Goal: Task Accomplishment & Management: Manage account settings

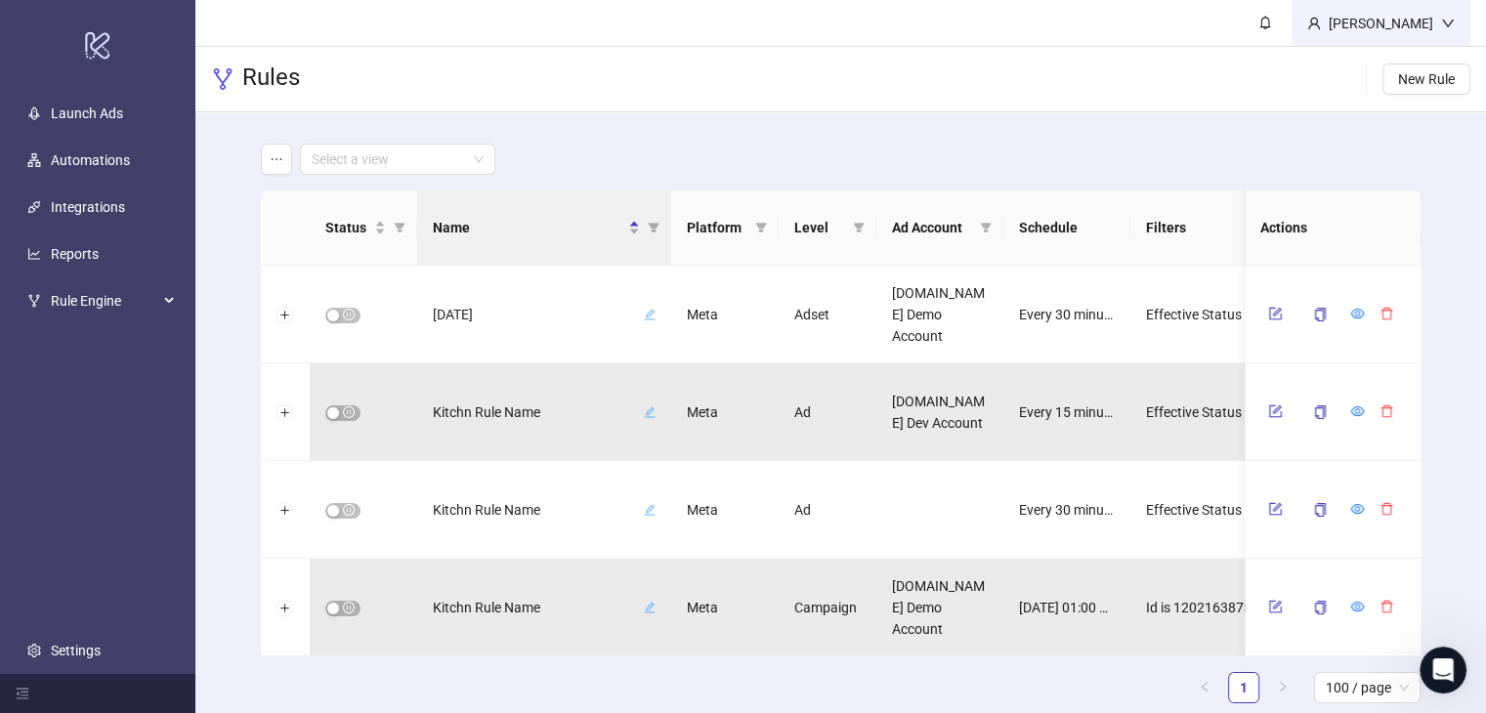
click at [1430, 26] on div "Martin Demo" at bounding box center [1381, 23] width 120 height 21
click at [1427, 11] on div "Martin Demo" at bounding box center [1381, 23] width 179 height 46
click at [1413, 62] on span "Logout" at bounding box center [1408, 69] width 94 height 21
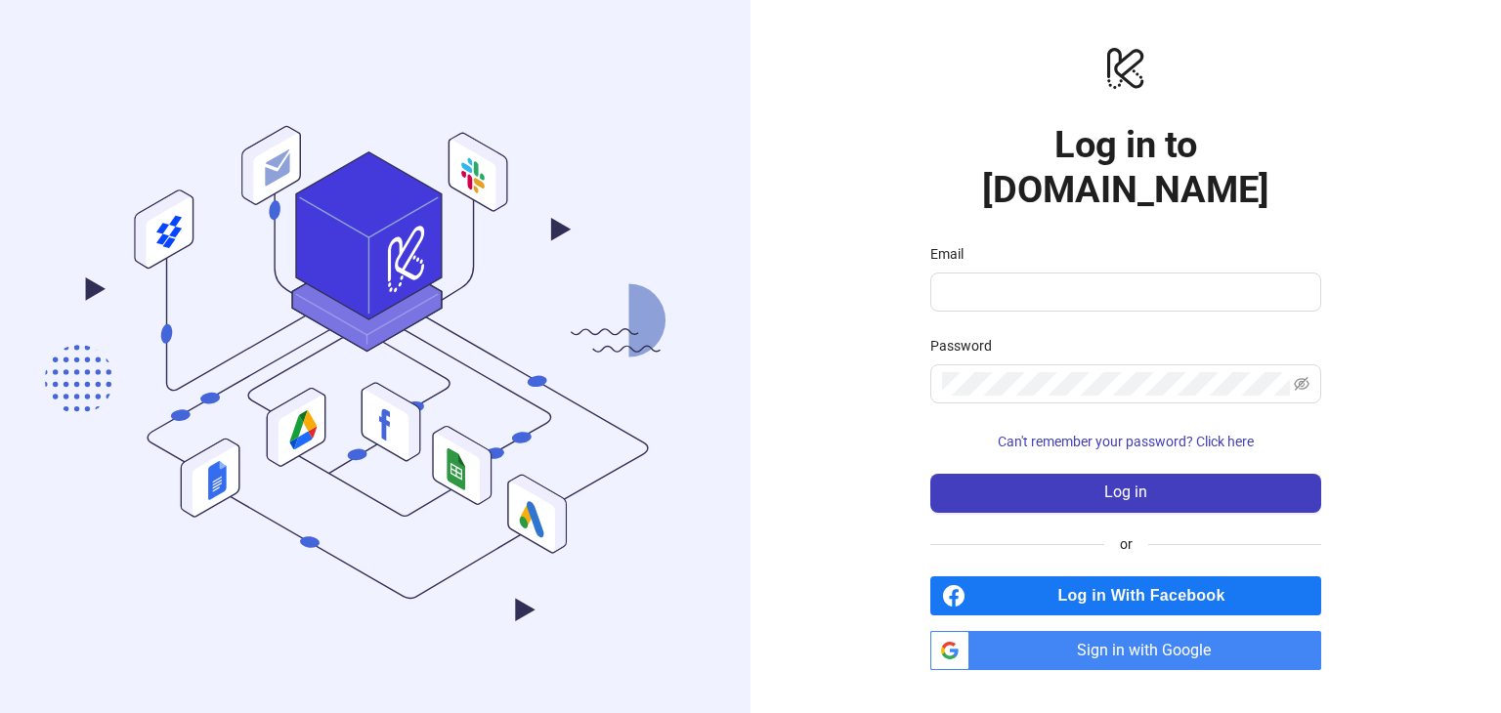
click at [1100, 631] on span "Sign in with Google" at bounding box center [1149, 650] width 344 height 39
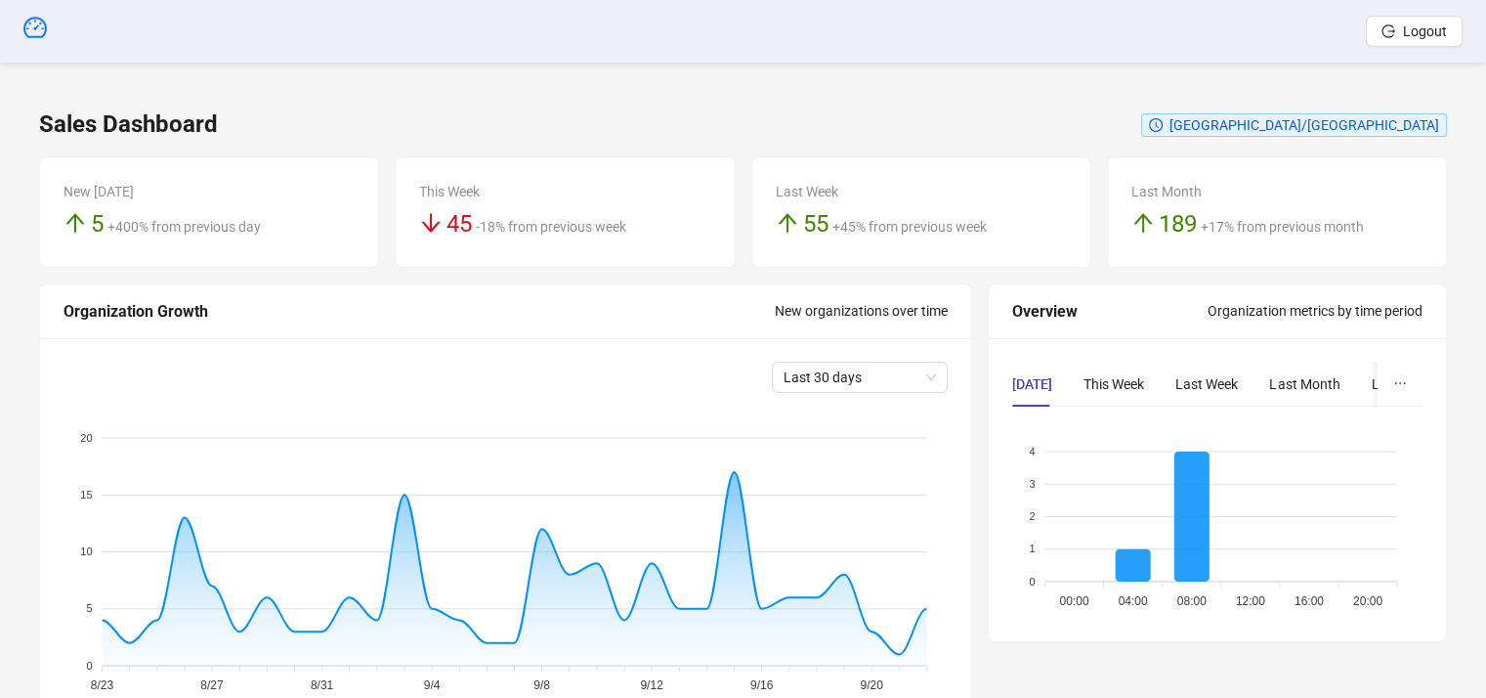
scroll to position [586, 0]
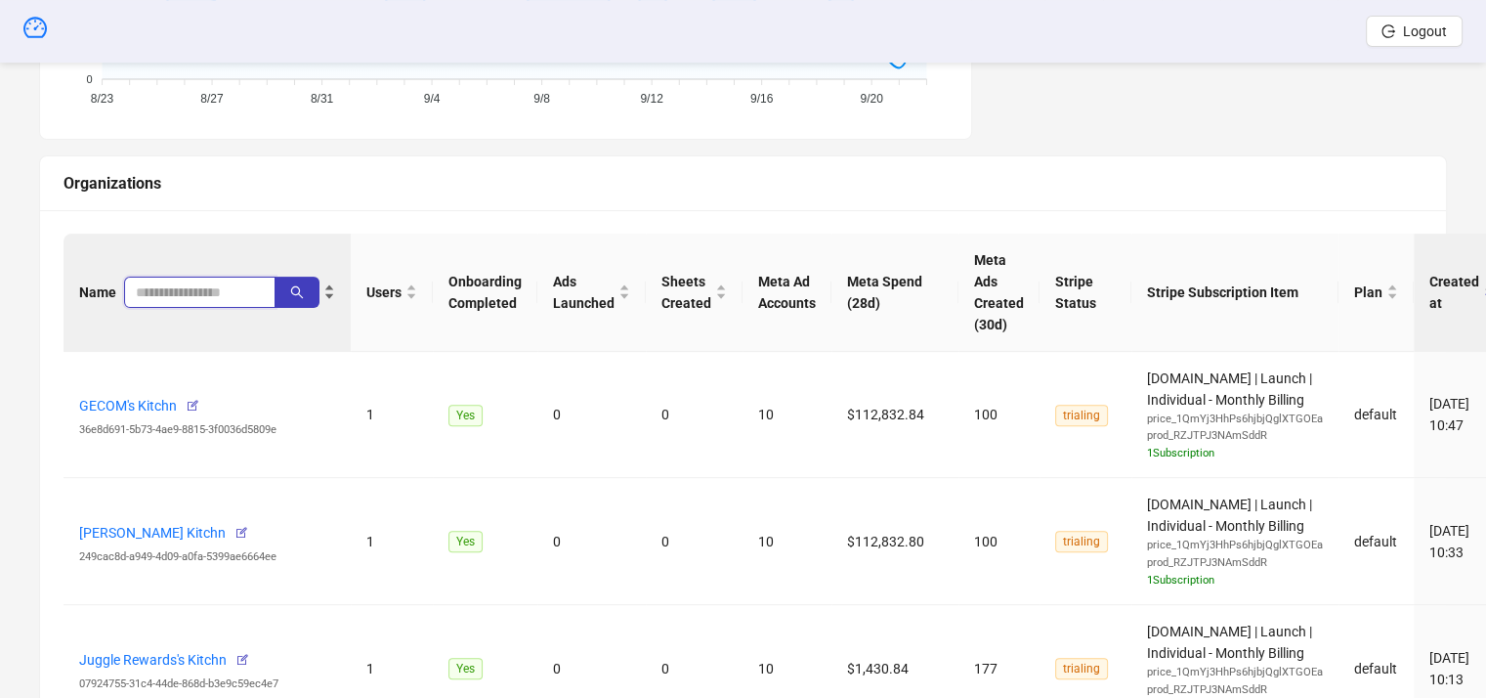
click at [177, 300] on input "search" at bounding box center [192, 291] width 112 height 21
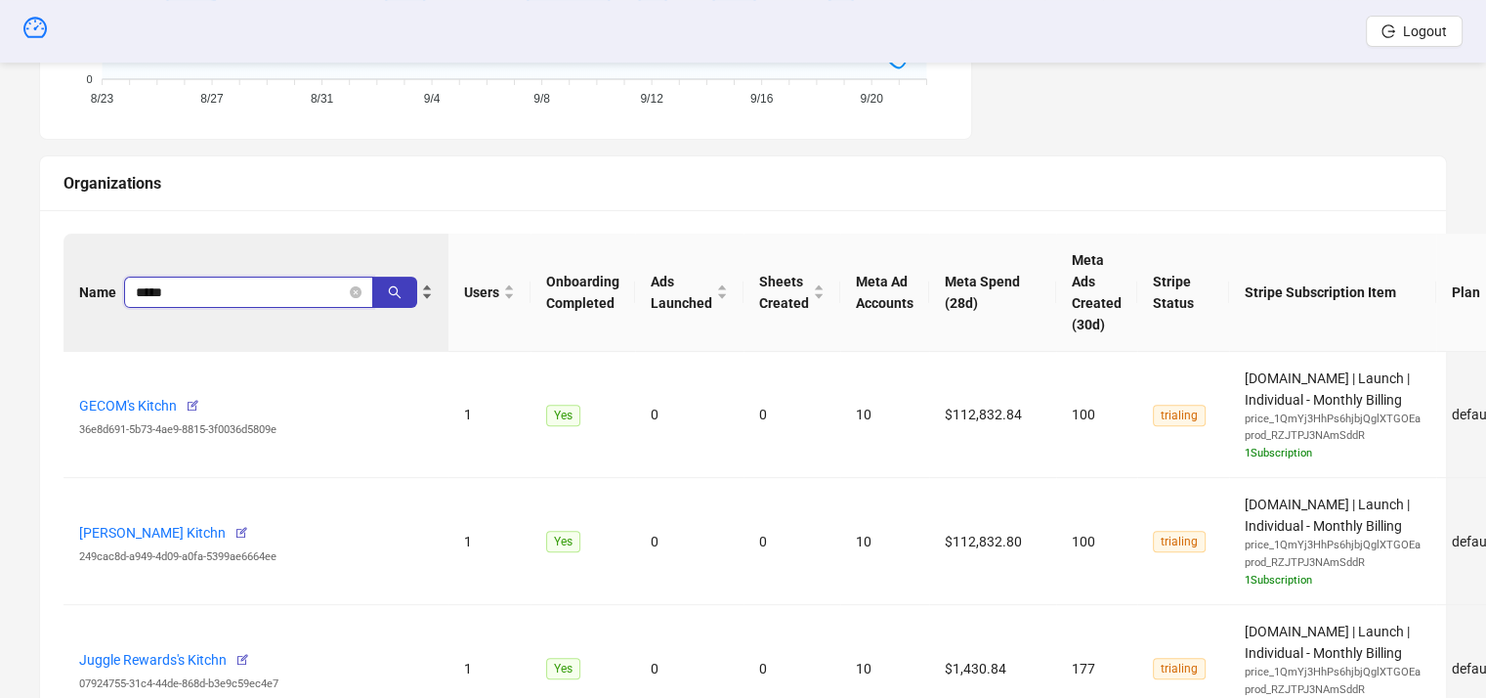
type input "*****"
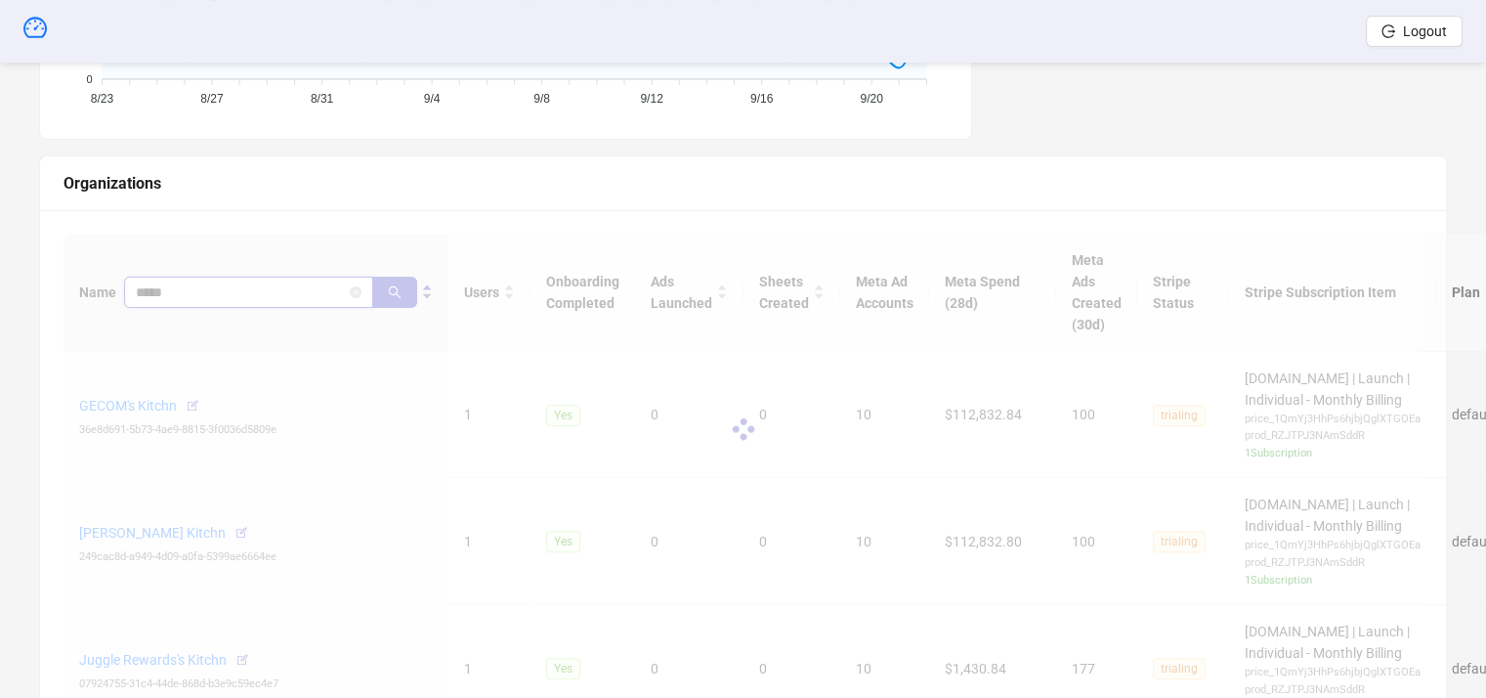
scroll to position [498, 0]
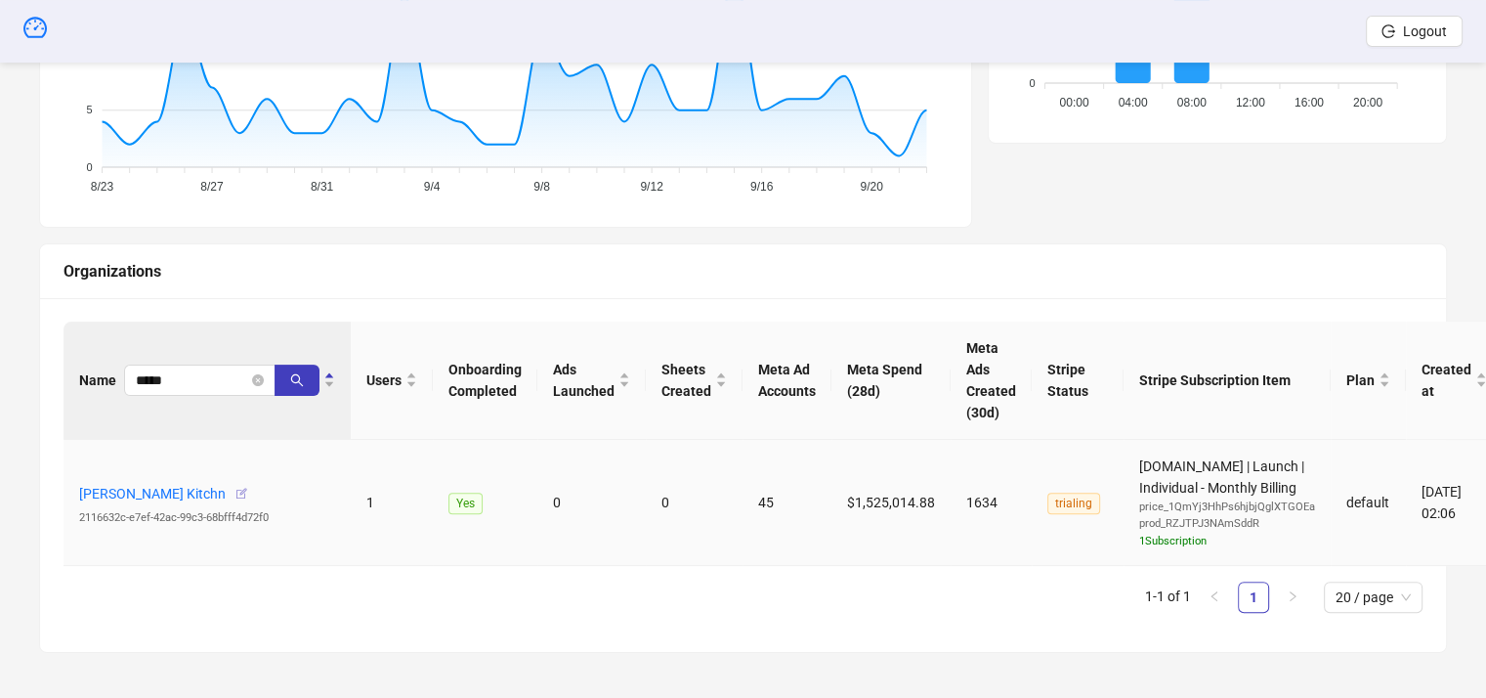
click at [235, 490] on icon "button" at bounding box center [242, 494] width 14 height 14
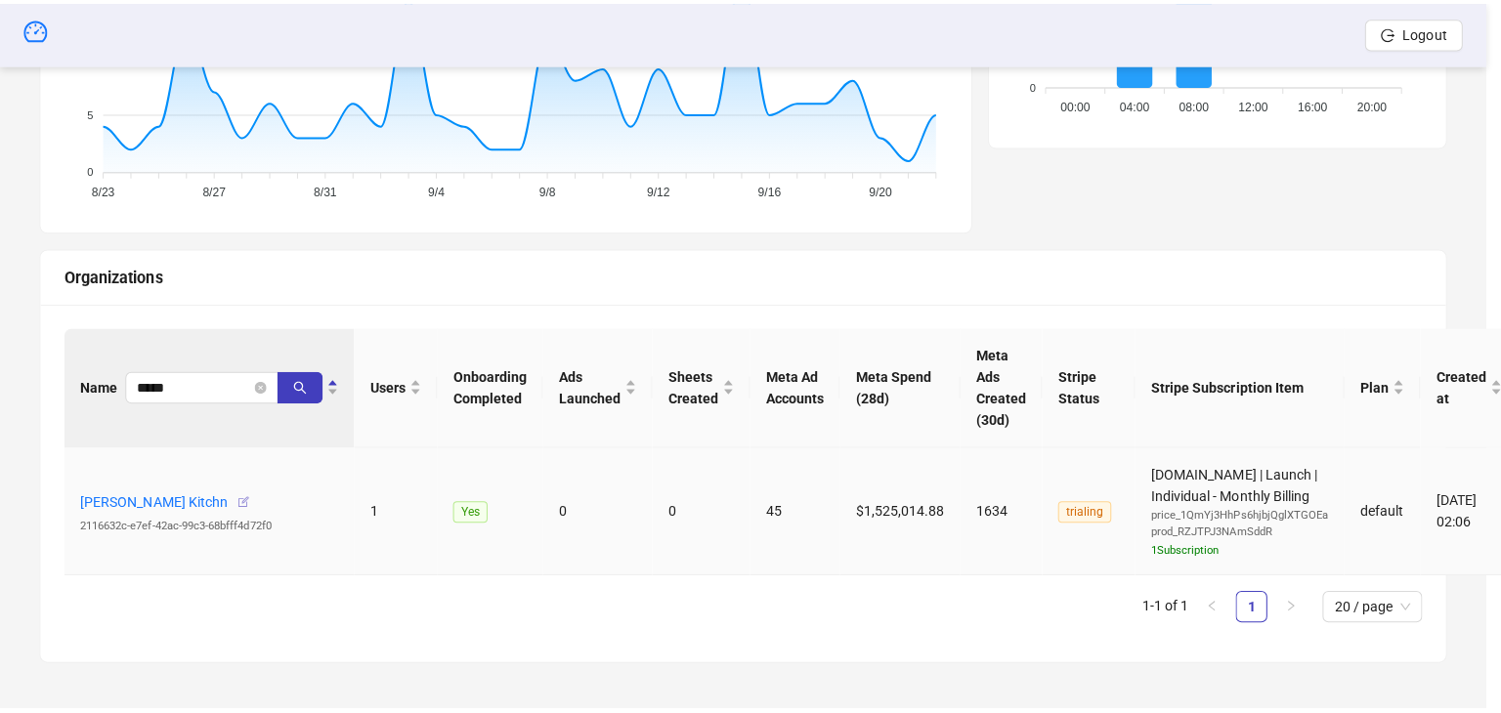
scroll to position [484, 0]
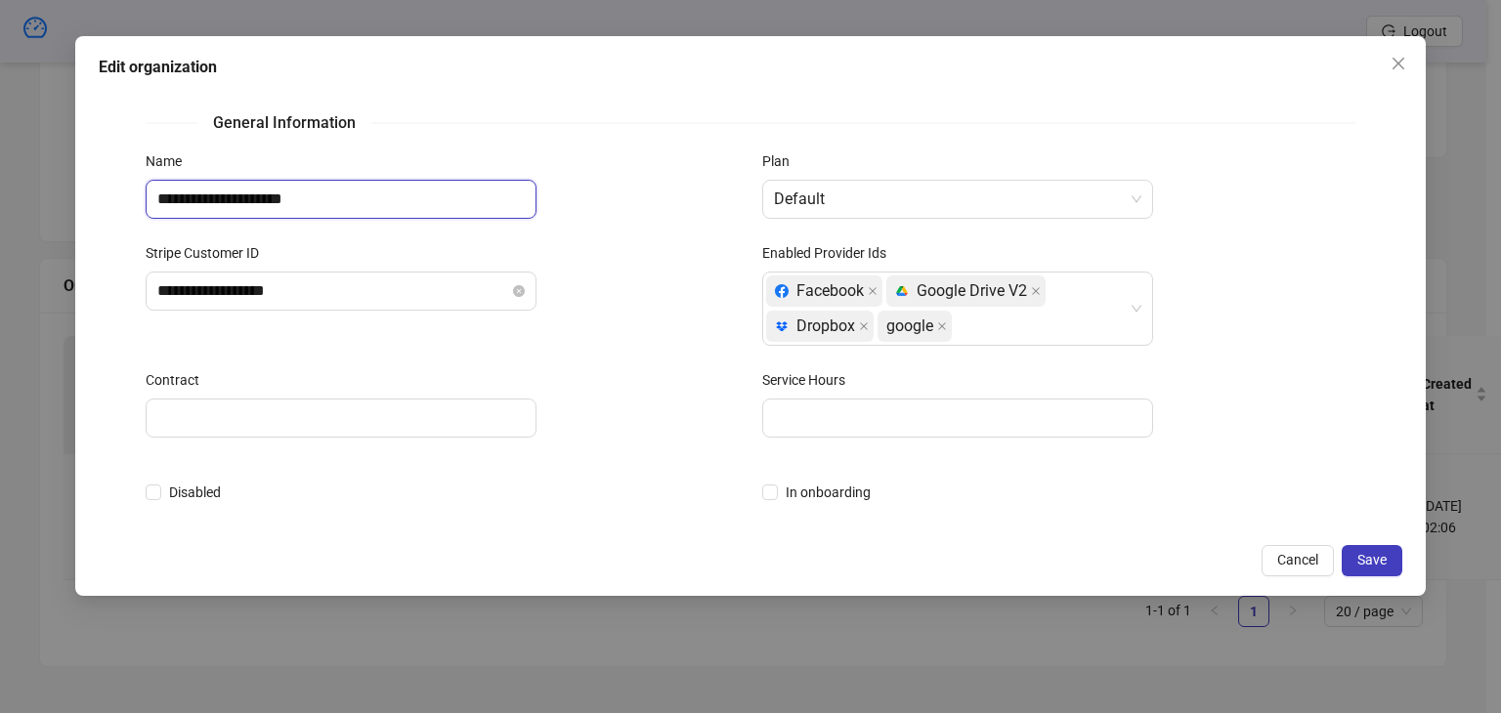
click at [333, 195] on input "**********" at bounding box center [341, 199] width 391 height 39
type input "**********"
click at [1313, 568] on span "Cancel" at bounding box center [1297, 560] width 41 height 16
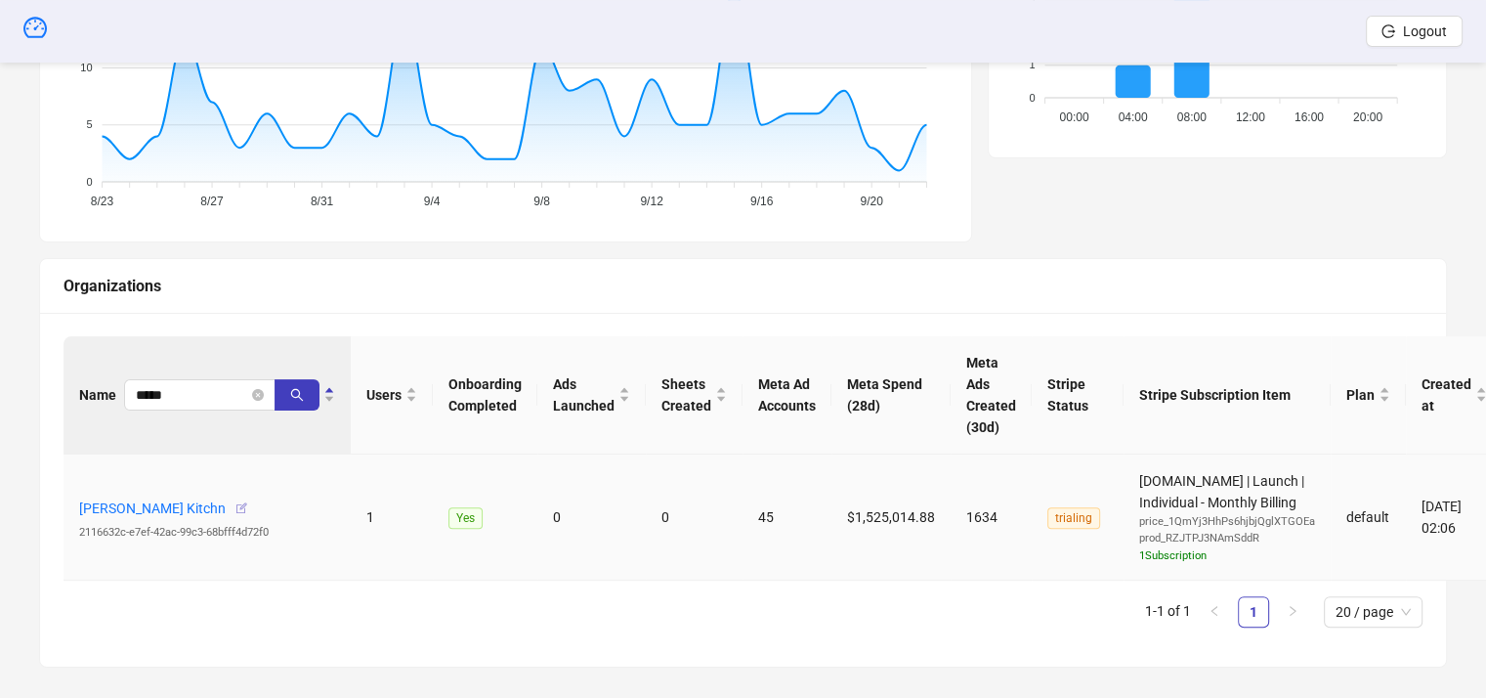
click at [235, 505] on icon "button" at bounding box center [242, 508] width 14 height 14
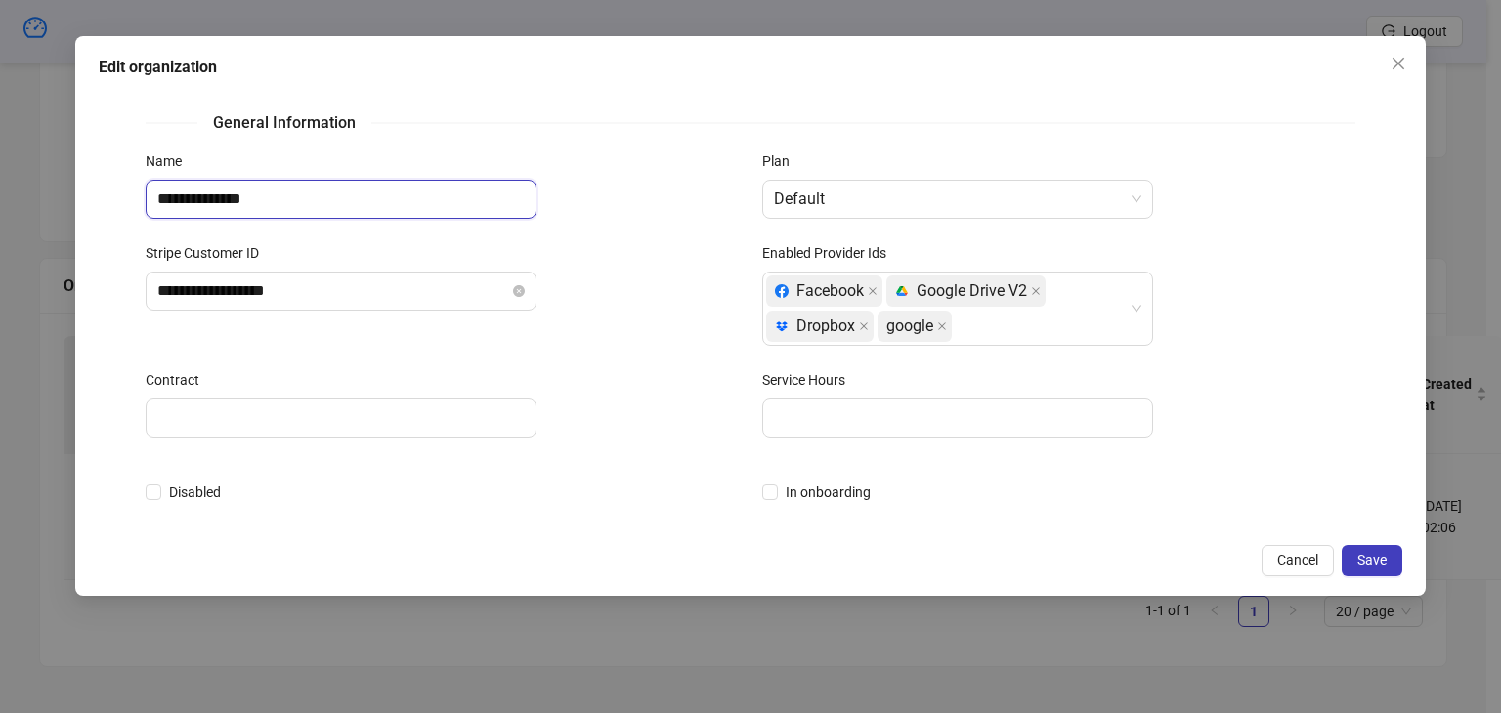
click at [305, 200] on input "**********" at bounding box center [341, 199] width 391 height 39
click at [1273, 560] on button "Cancel" at bounding box center [1297, 560] width 72 height 31
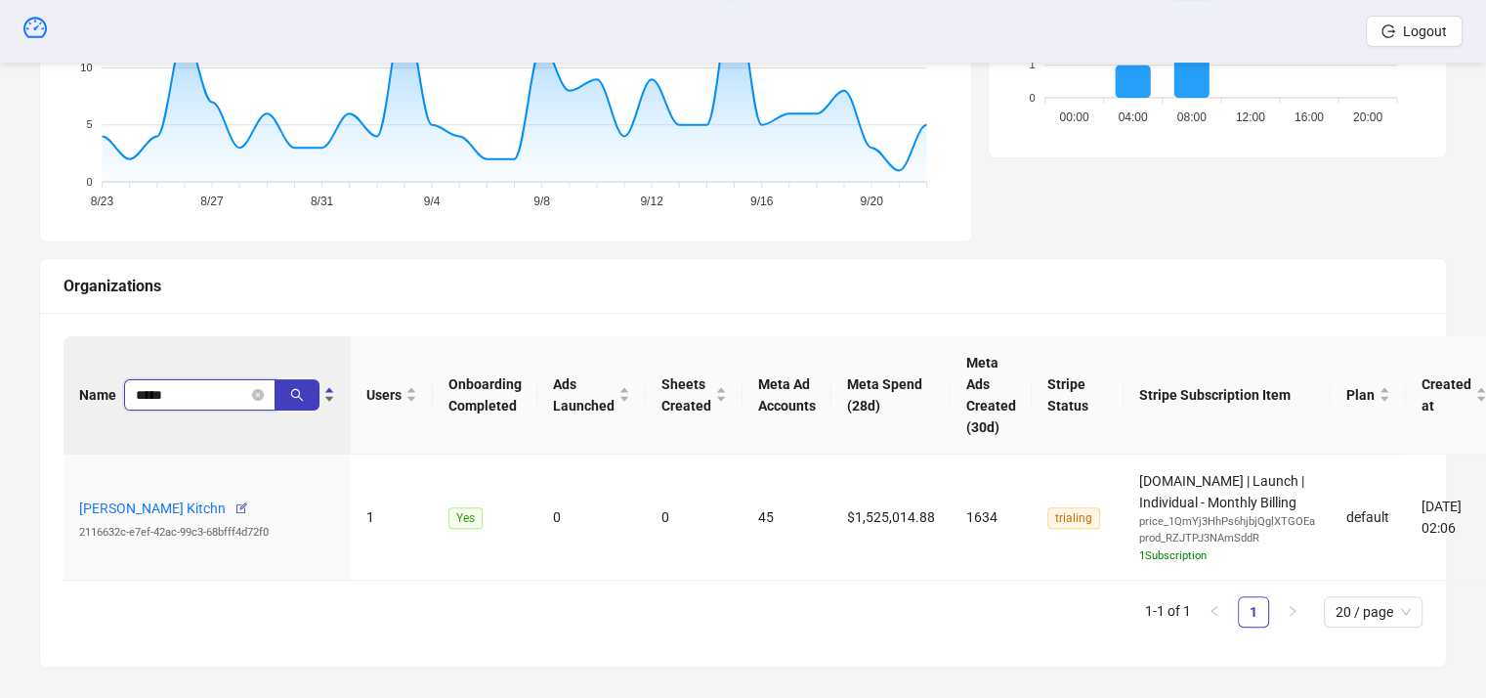
click at [184, 385] on input "*****" at bounding box center [192, 394] width 112 height 21
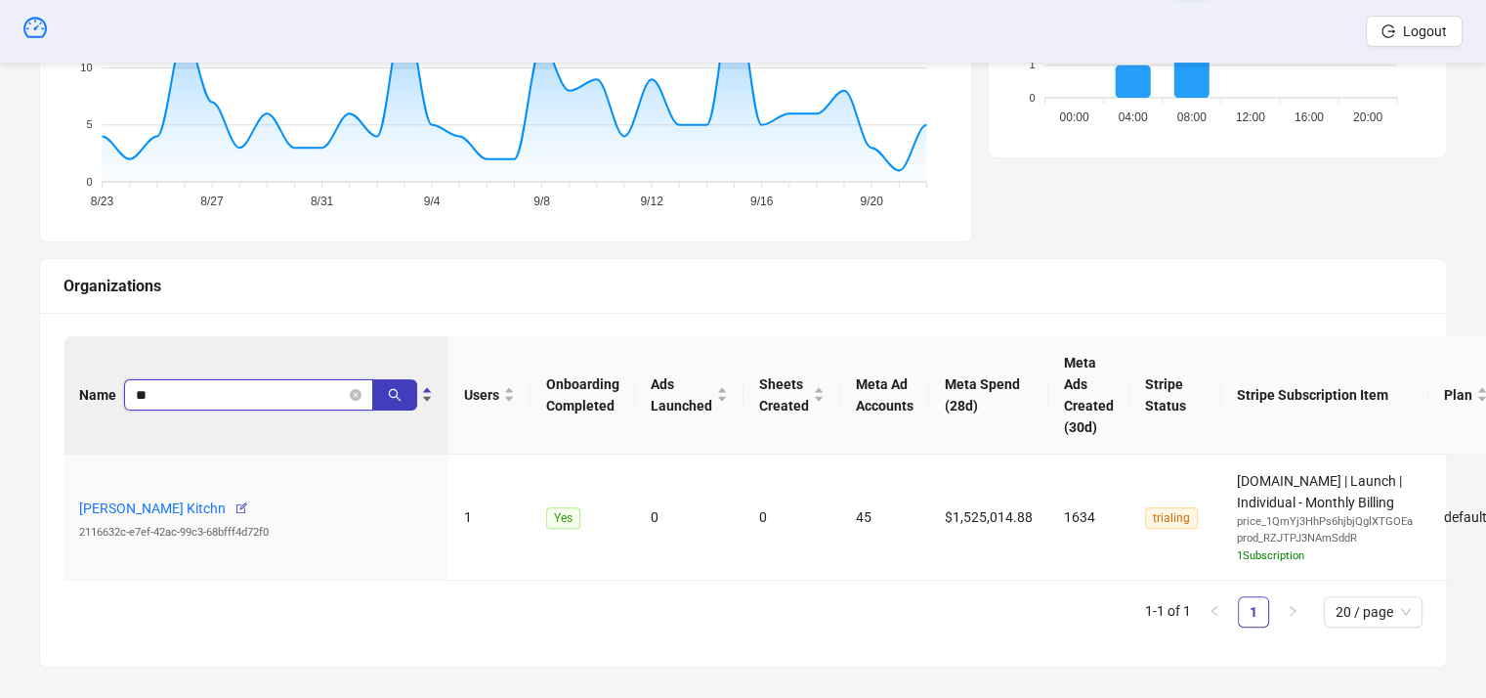
type input "*"
type input "*****"
click at [235, 506] on icon "button" at bounding box center [242, 508] width 14 height 14
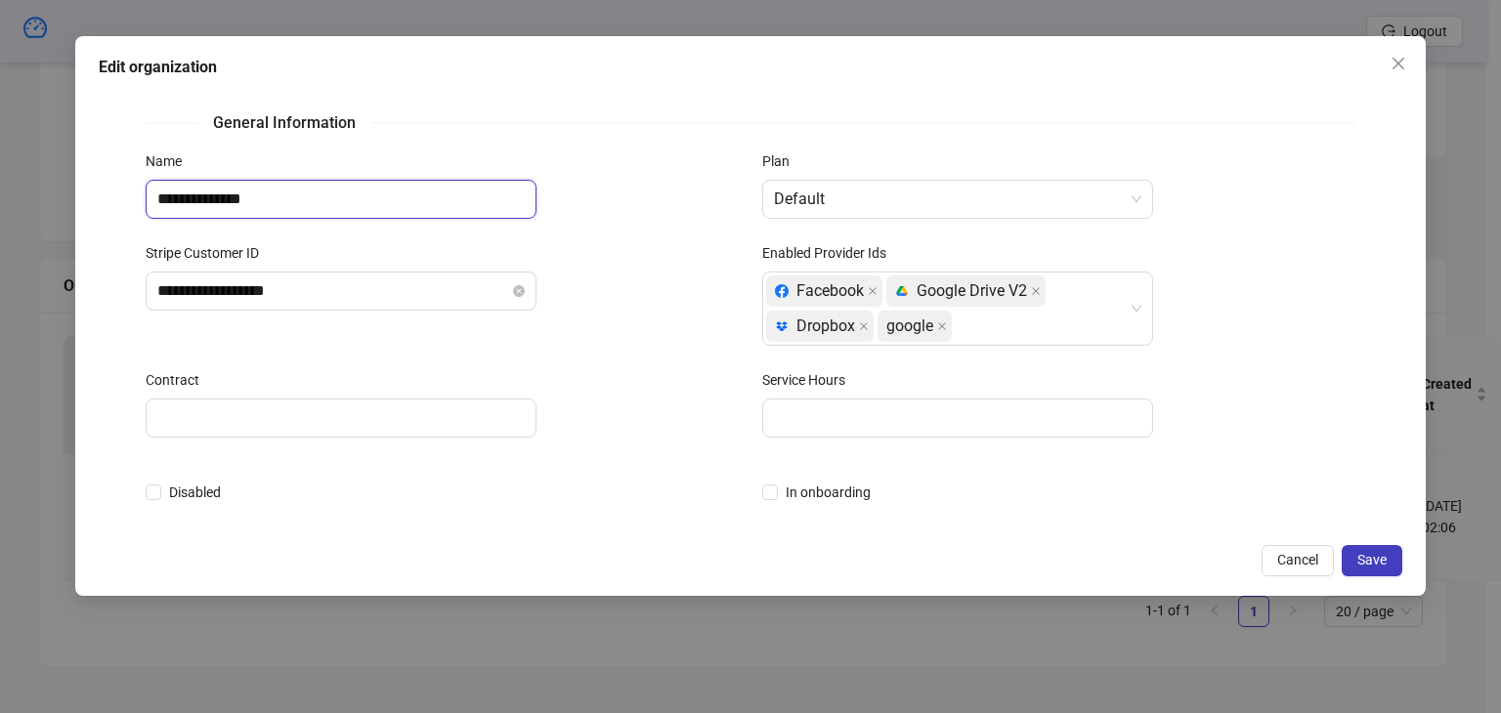
click at [268, 201] on input "**********" at bounding box center [341, 199] width 391 height 39
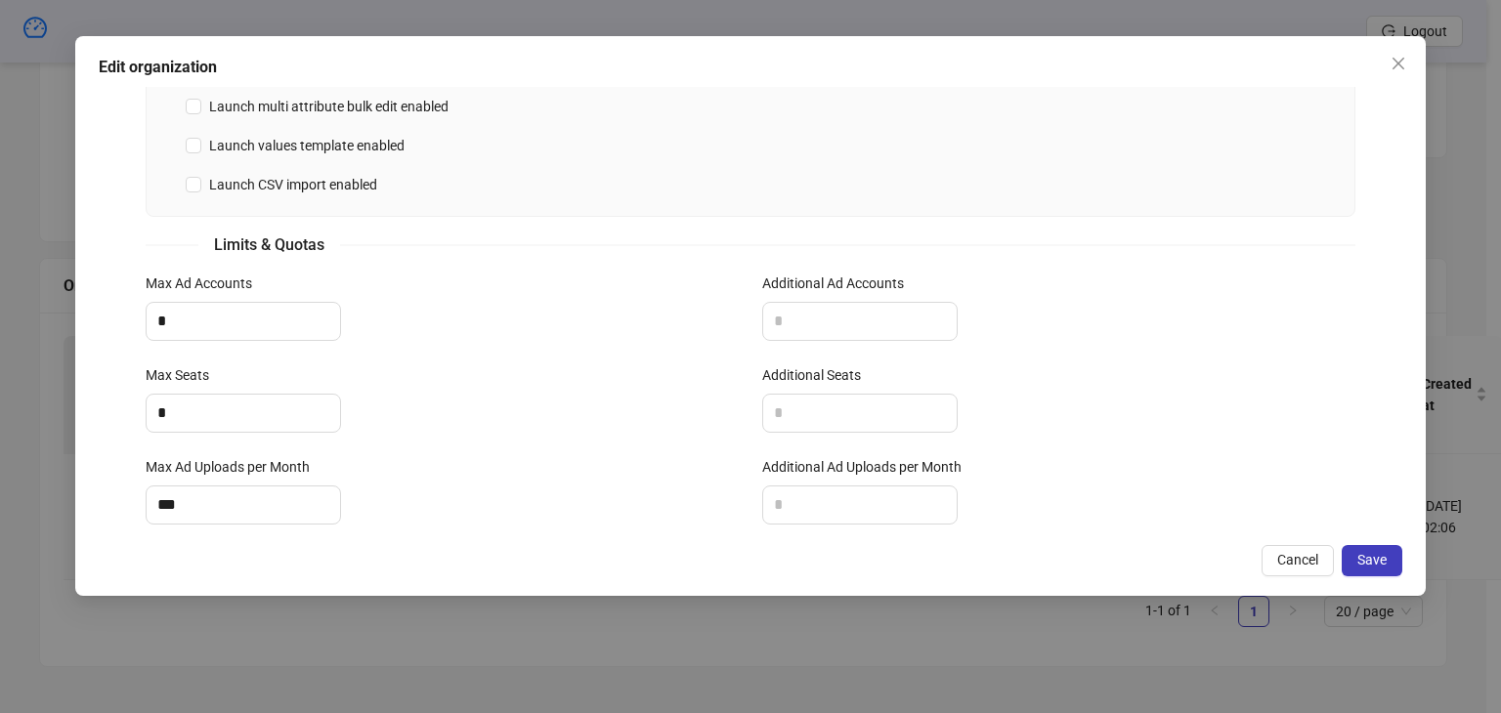
scroll to position [729, 0]
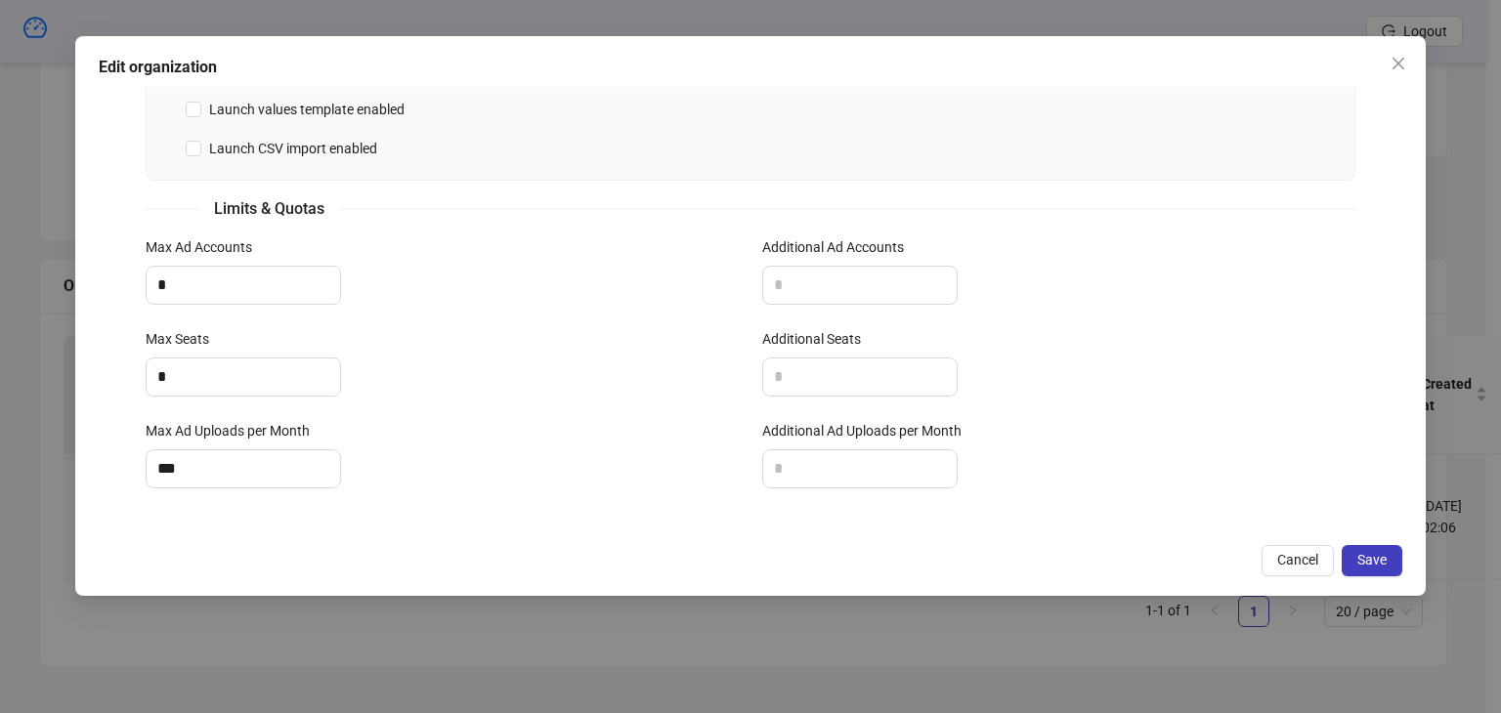
type input "**********"
click at [225, 286] on input "*" at bounding box center [243, 285] width 193 height 37
type input "*"
click at [238, 384] on input "*" at bounding box center [243, 377] width 193 height 37
type input "*"
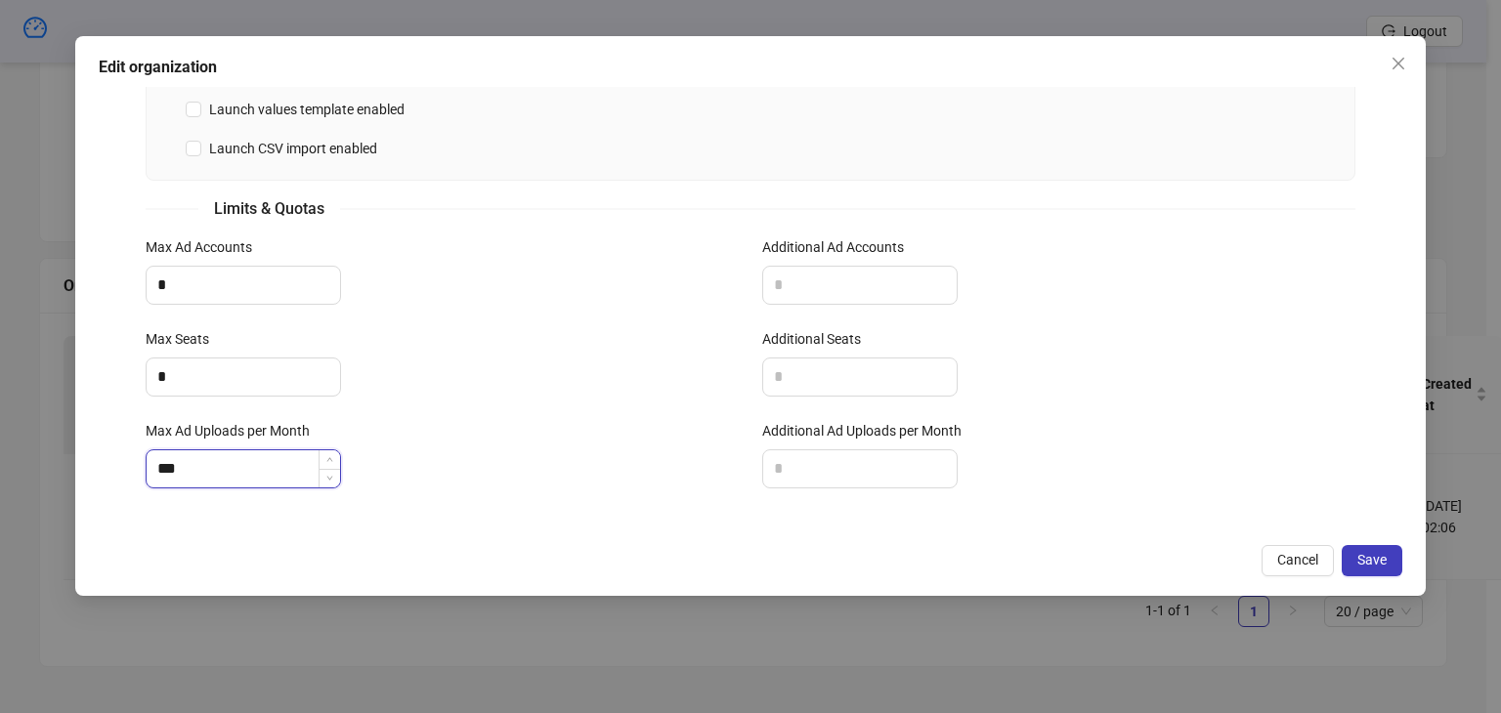
click at [231, 450] on input "***" at bounding box center [243, 468] width 193 height 37
type input "*"
type input "***"
click at [1356, 554] on button "Save" at bounding box center [1372, 560] width 61 height 31
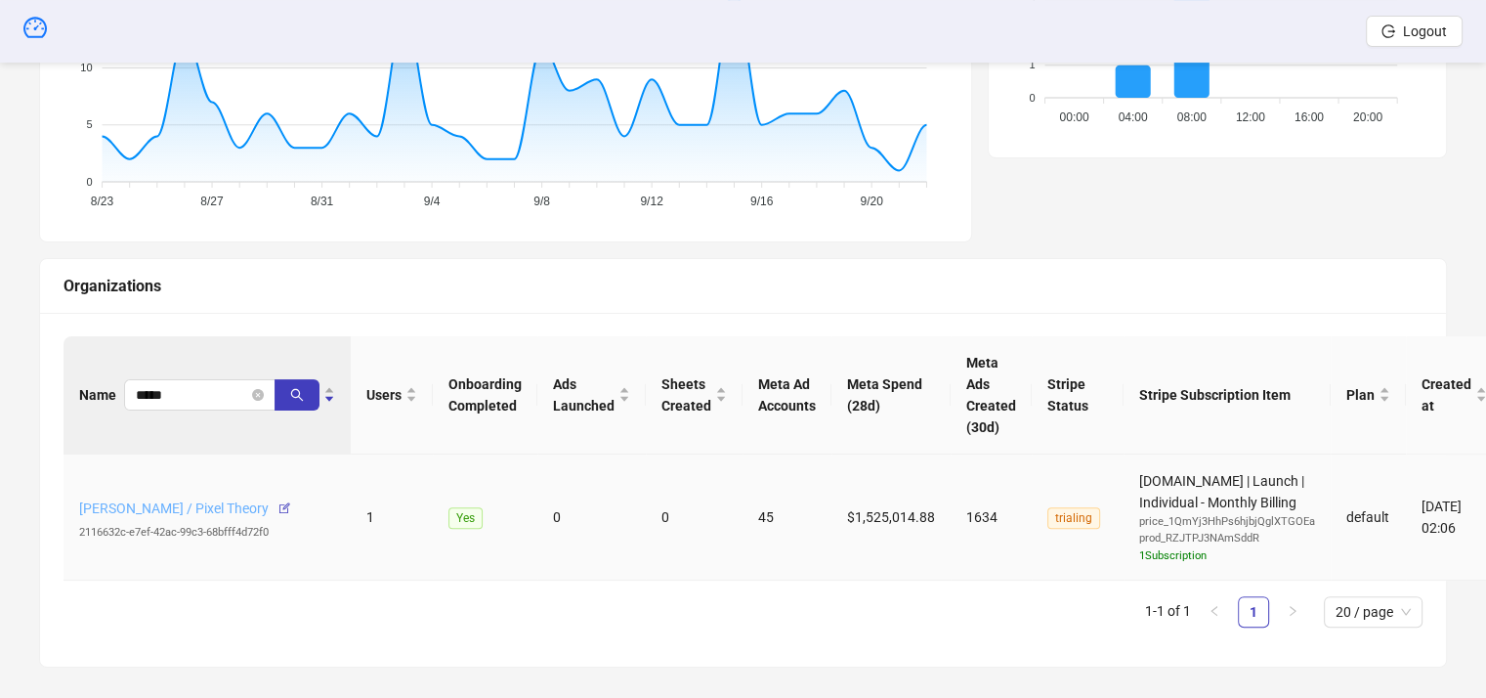
click at [196, 505] on link "[PERSON_NAME] / Pixel Theory" at bounding box center [174, 508] width 190 height 16
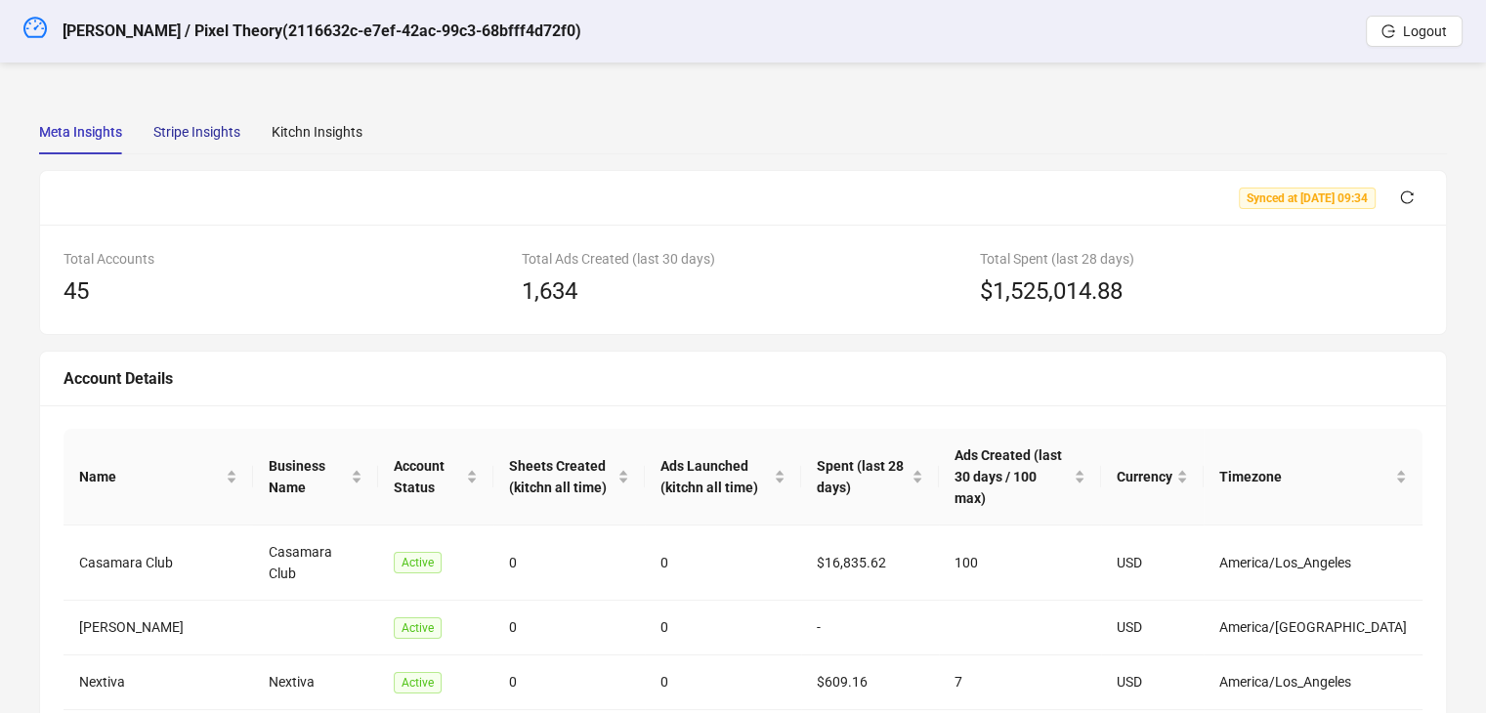
click at [195, 131] on div "Stripe Insights" at bounding box center [196, 131] width 87 height 21
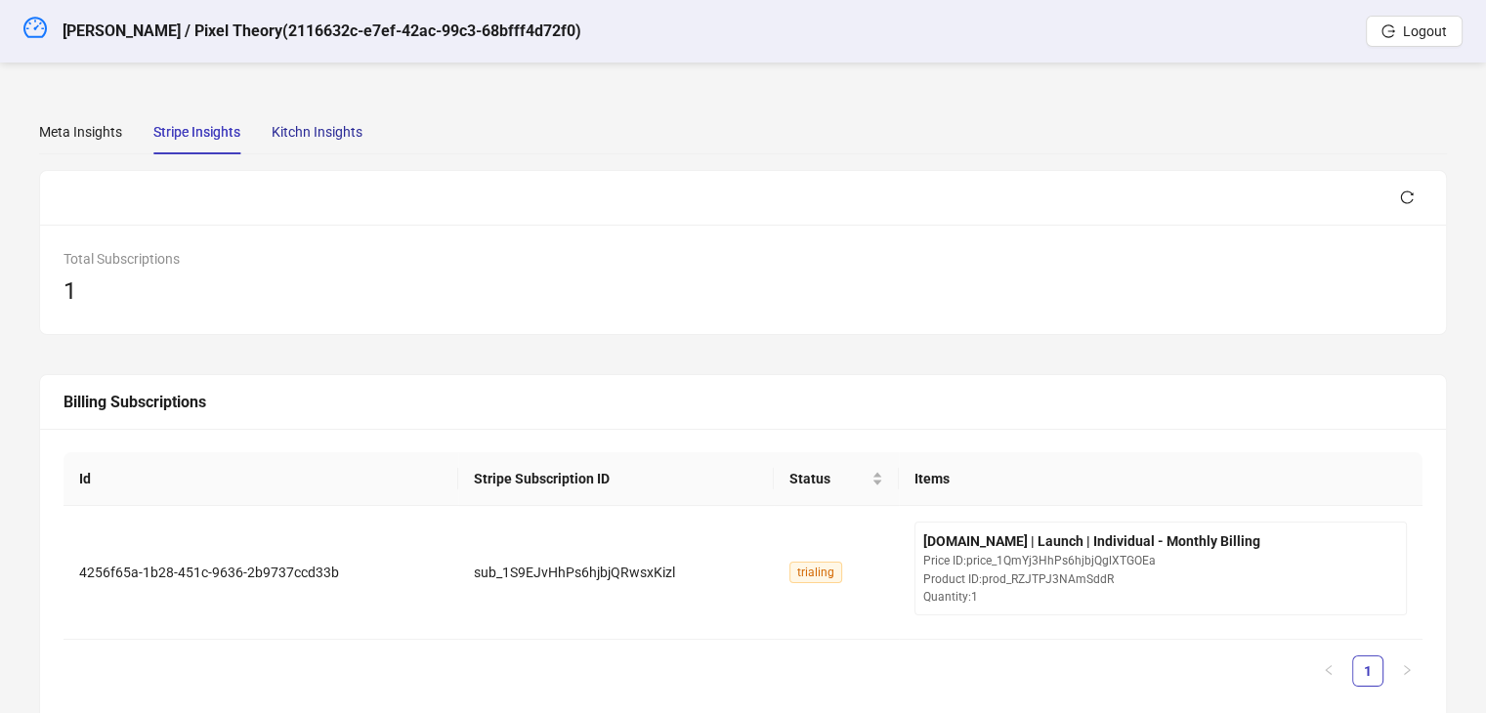
click at [324, 133] on div "Kitchn Insights" at bounding box center [317, 131] width 91 height 21
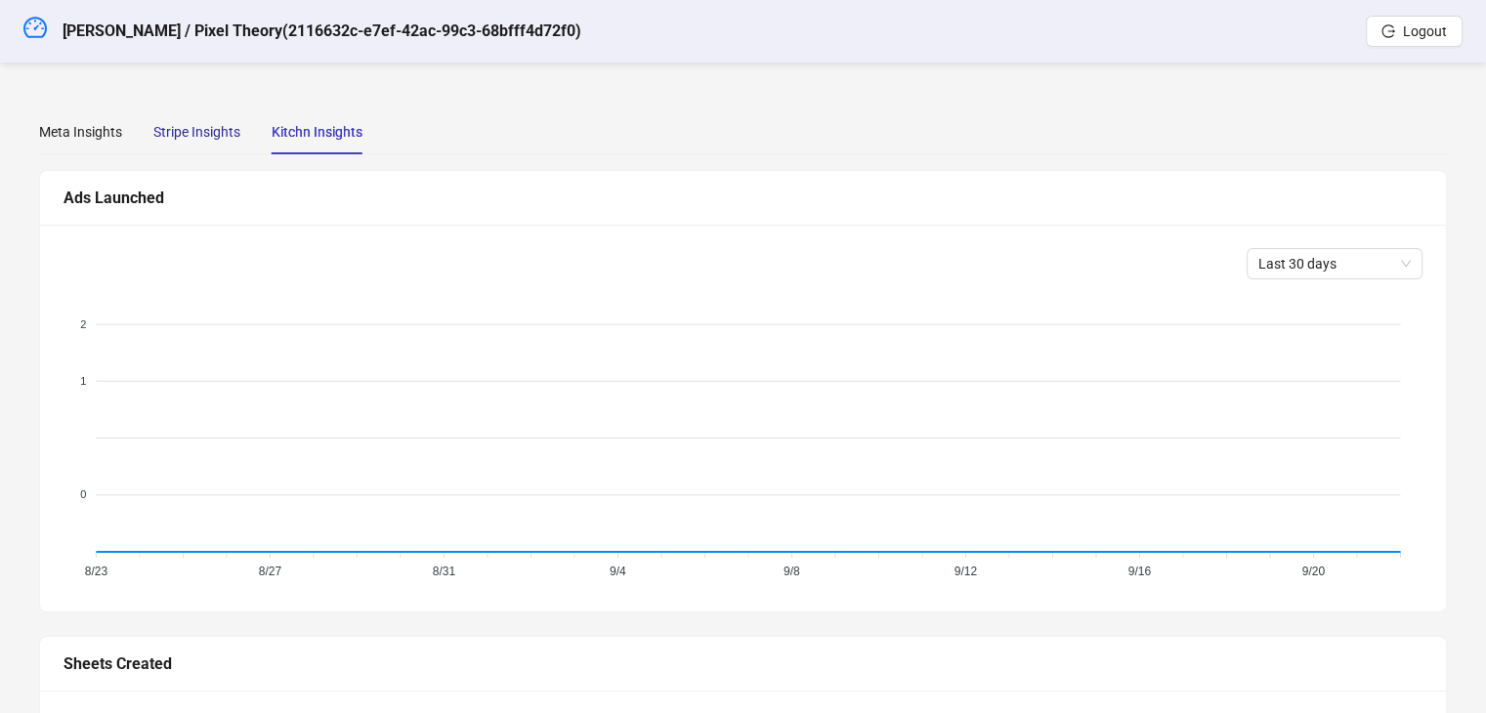
click at [195, 124] on div "Stripe Insights" at bounding box center [196, 131] width 87 height 21
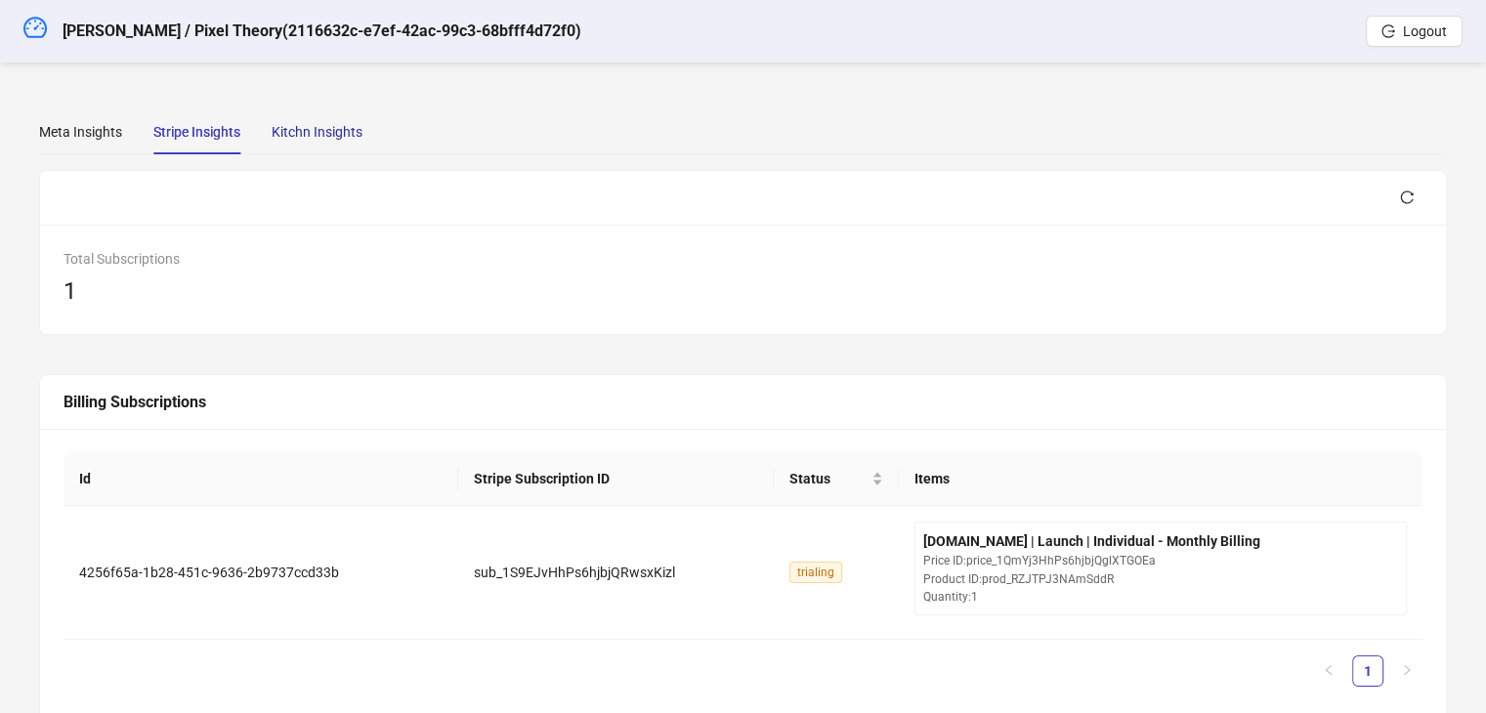
click at [317, 135] on div "Kitchn Insights" at bounding box center [317, 131] width 91 height 21
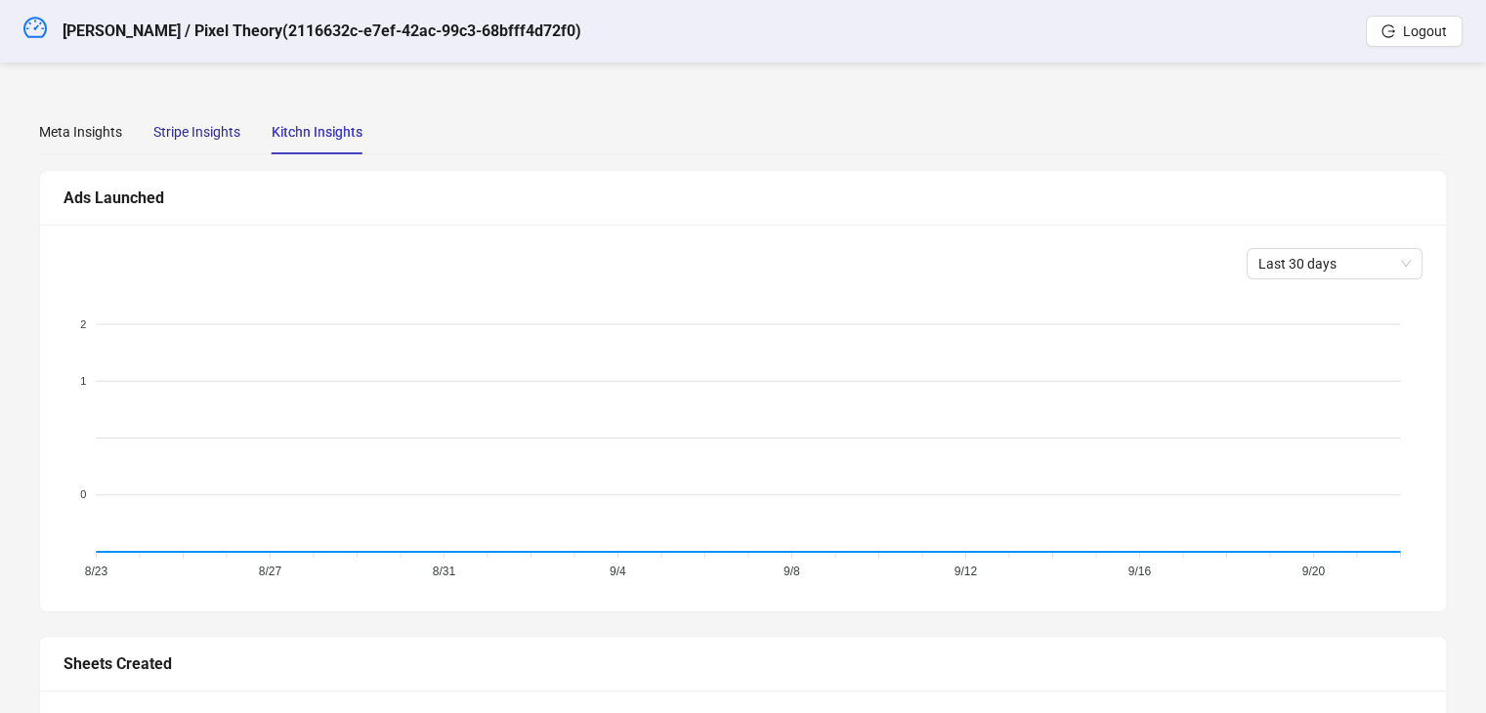
click at [225, 127] on div "Stripe Insights" at bounding box center [196, 131] width 87 height 21
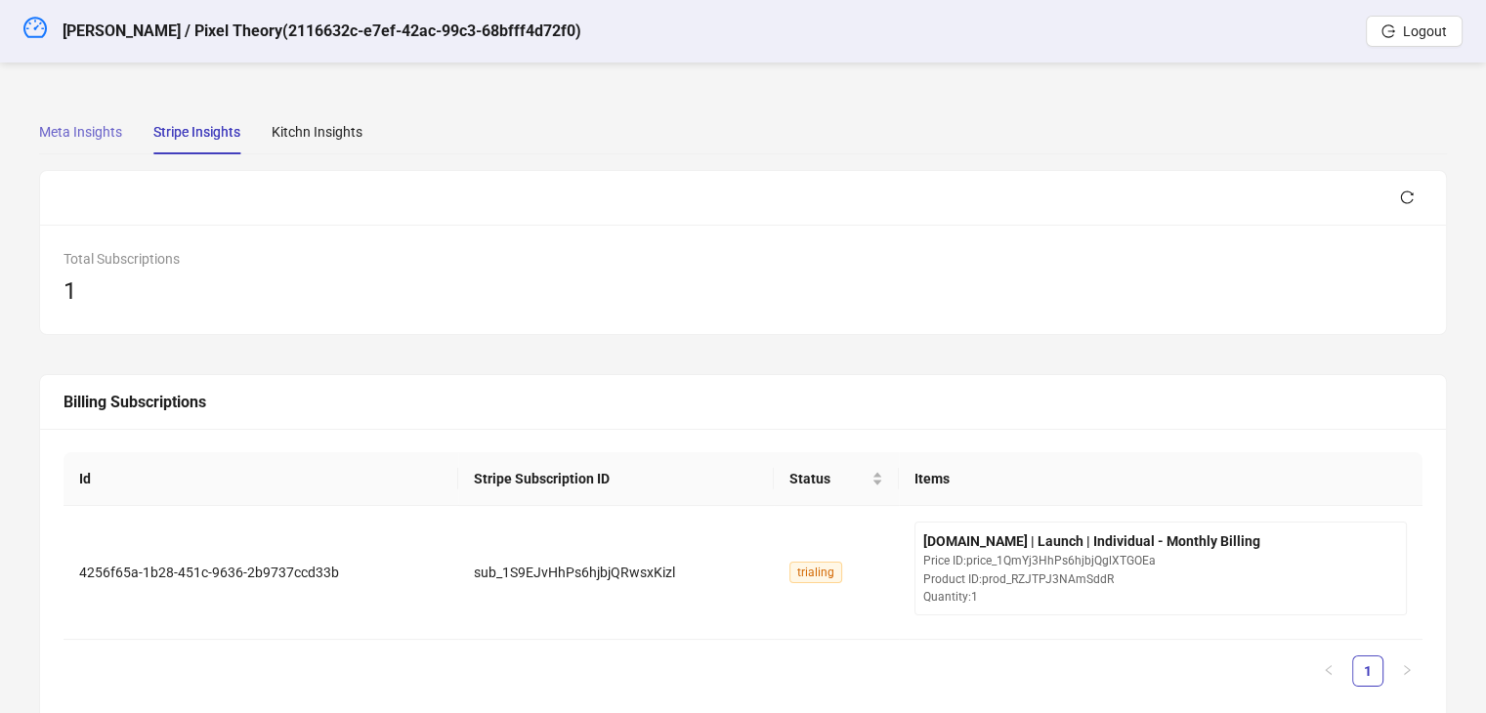
click at [83, 117] on div "Meta Insights" at bounding box center [80, 131] width 83 height 45
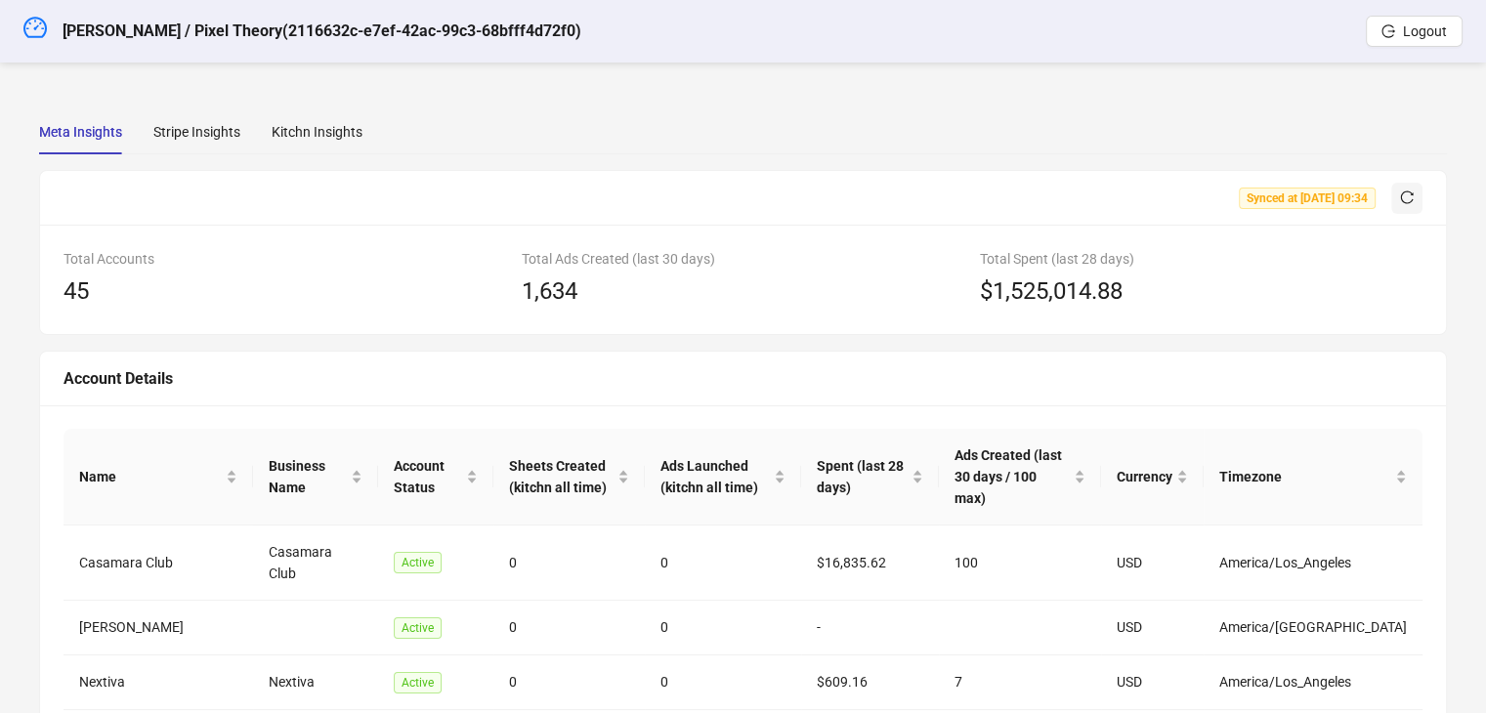
click at [1411, 198] on icon "reload" at bounding box center [1407, 198] width 14 height 14
click at [317, 141] on div "Kitchn Insights" at bounding box center [317, 131] width 91 height 21
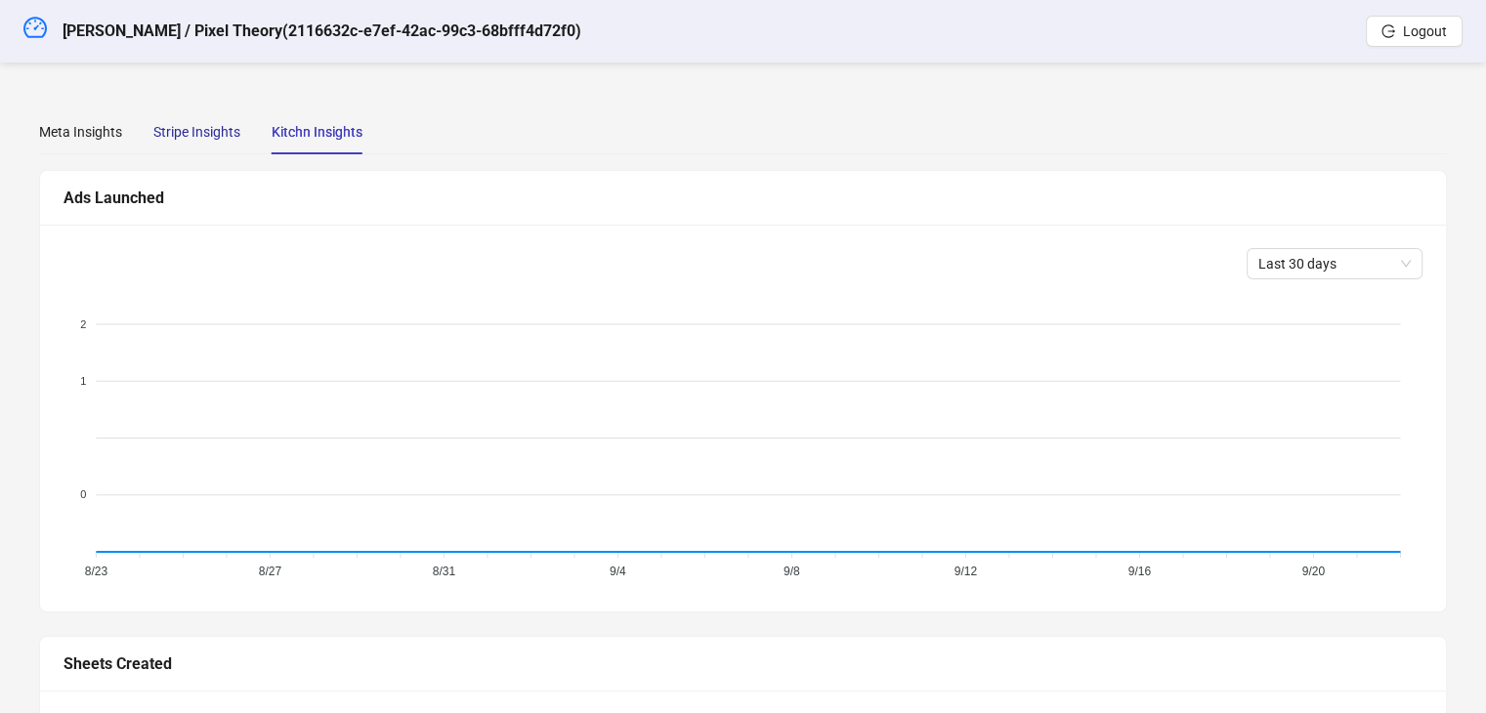
click at [167, 130] on div "Stripe Insights" at bounding box center [196, 131] width 87 height 21
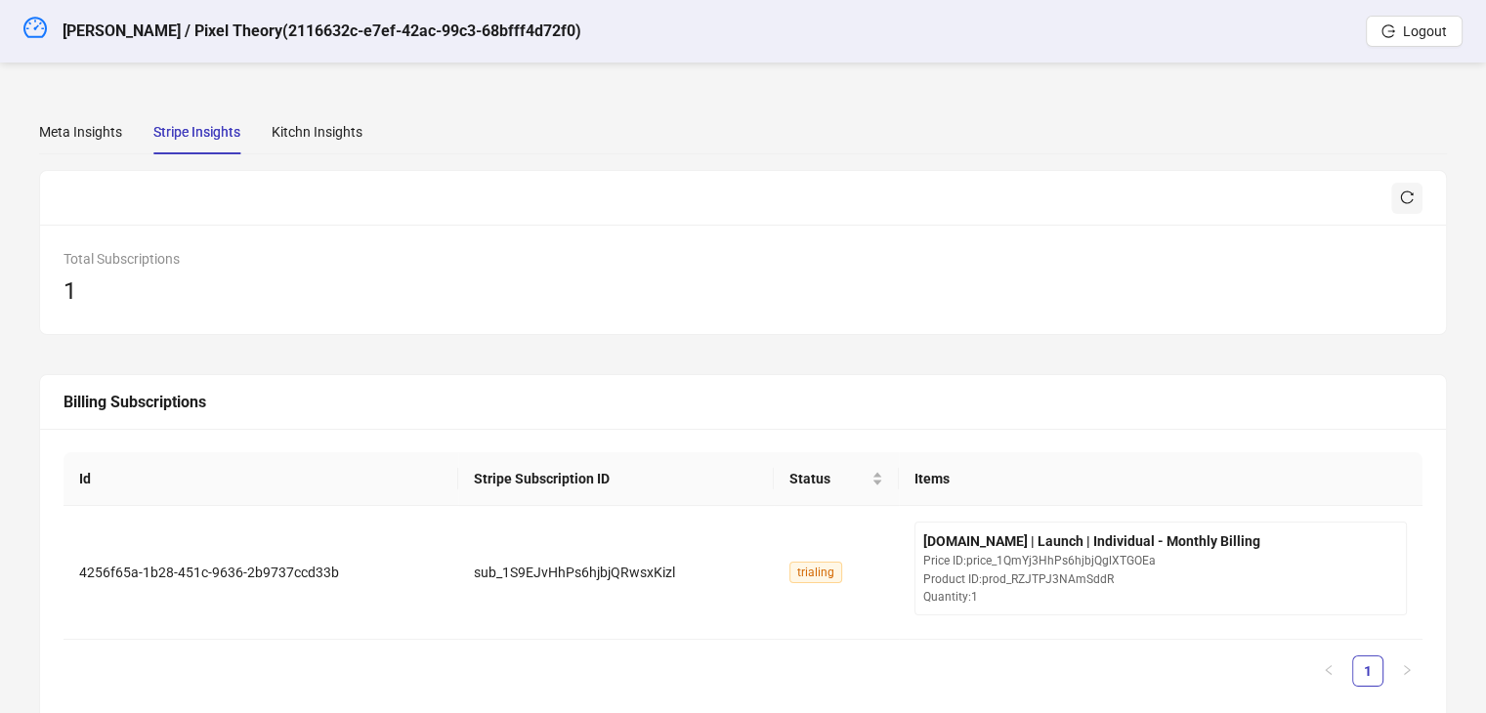
click at [1410, 201] on icon "reload" at bounding box center [1407, 198] width 13 height 13
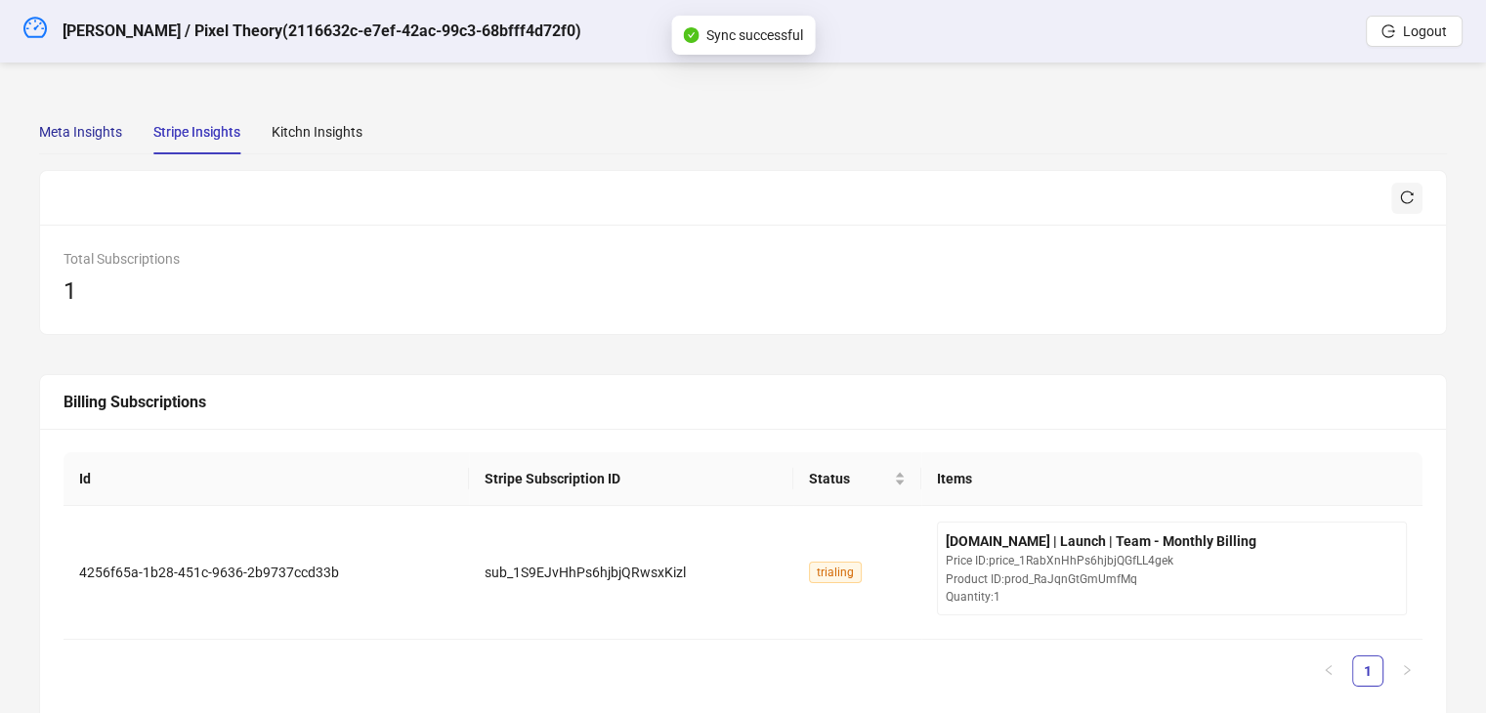
click at [103, 141] on div "Meta Insights" at bounding box center [80, 131] width 83 height 21
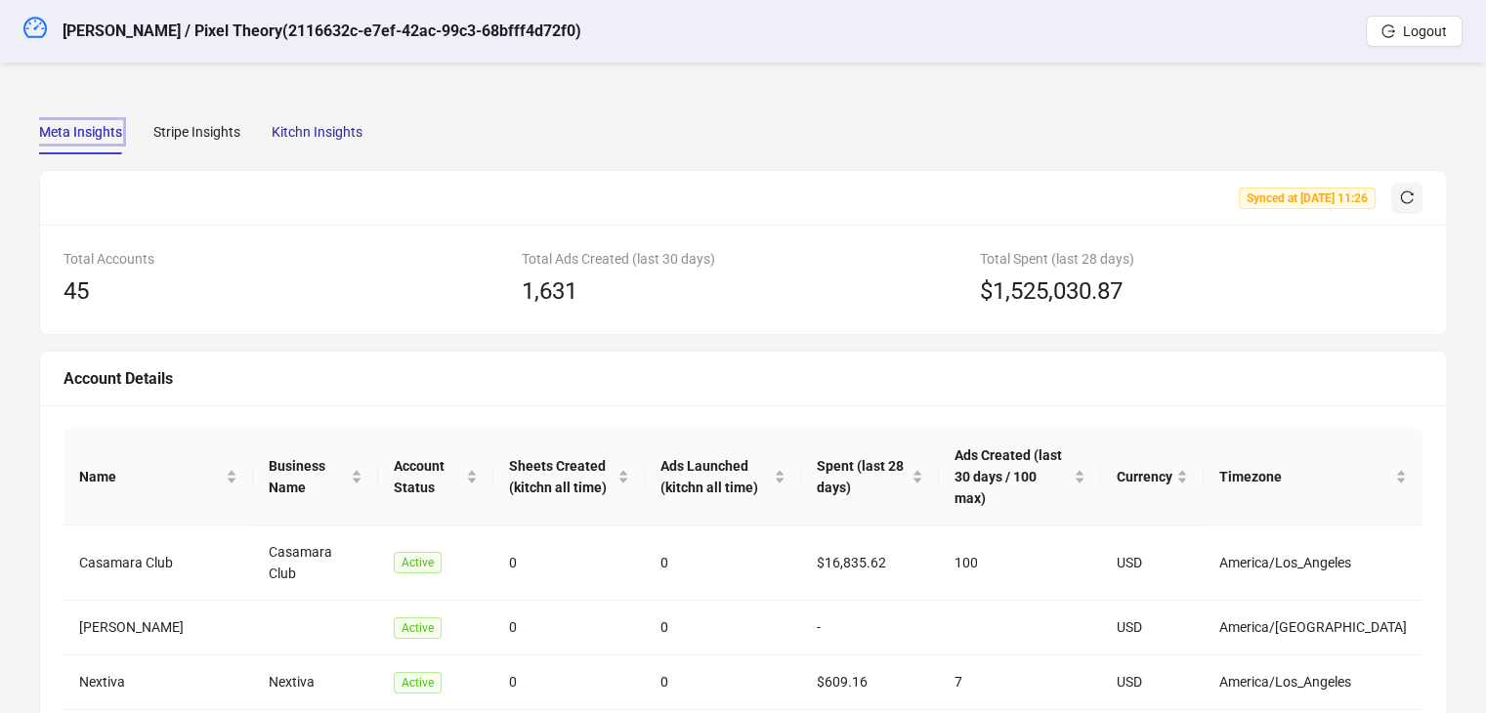
click at [338, 135] on div "Kitchn Insights" at bounding box center [317, 131] width 91 height 21
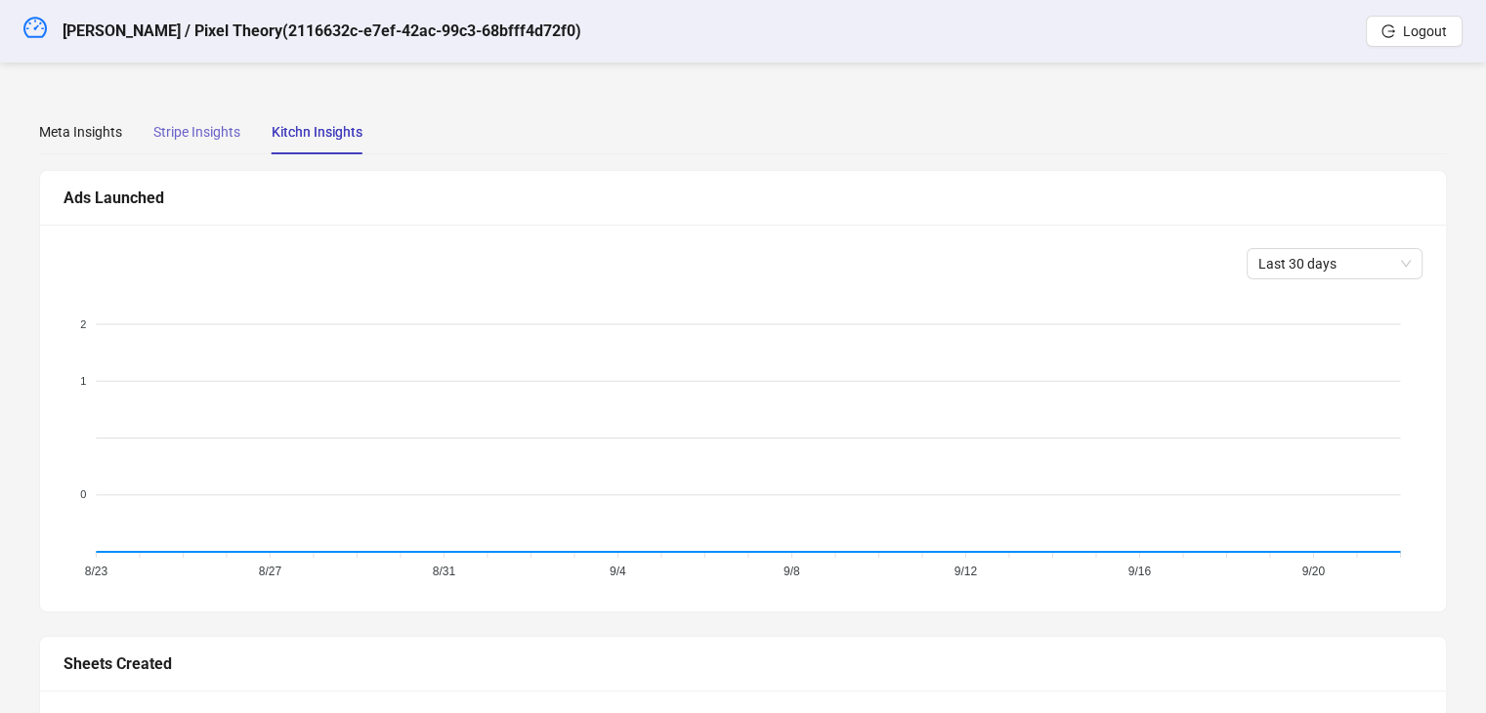
click at [210, 119] on div "Stripe Insights" at bounding box center [196, 131] width 87 height 45
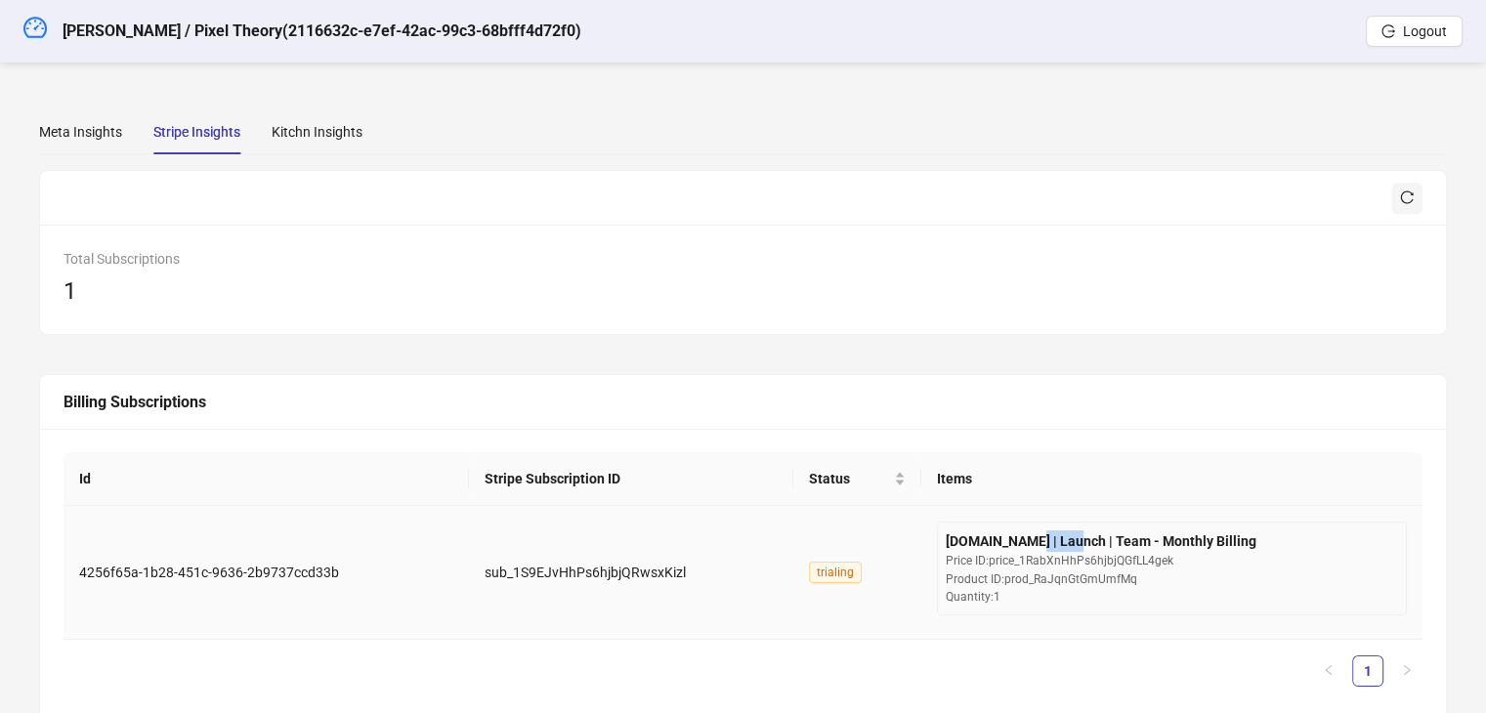
drag, startPoint x: 1055, startPoint y: 541, endPoint x: 1104, endPoint y: 542, distance: 48.9
click at [1104, 542] on div "[DOMAIN_NAME] | Launch | Team - Monthly Billing" at bounding box center [1172, 541] width 452 height 21
click at [65, 134] on div "Meta Insights" at bounding box center [80, 131] width 83 height 21
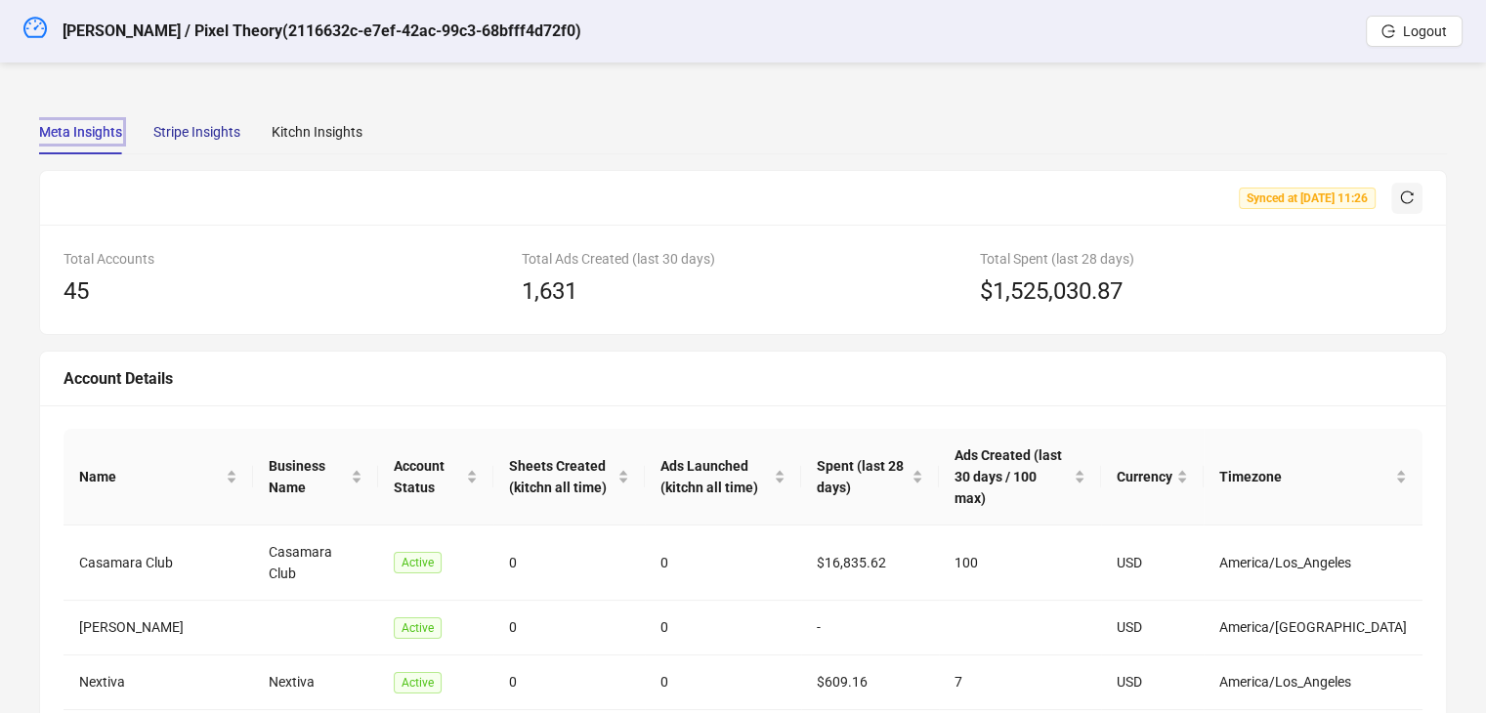
click at [199, 132] on div "Stripe Insights" at bounding box center [196, 131] width 87 height 21
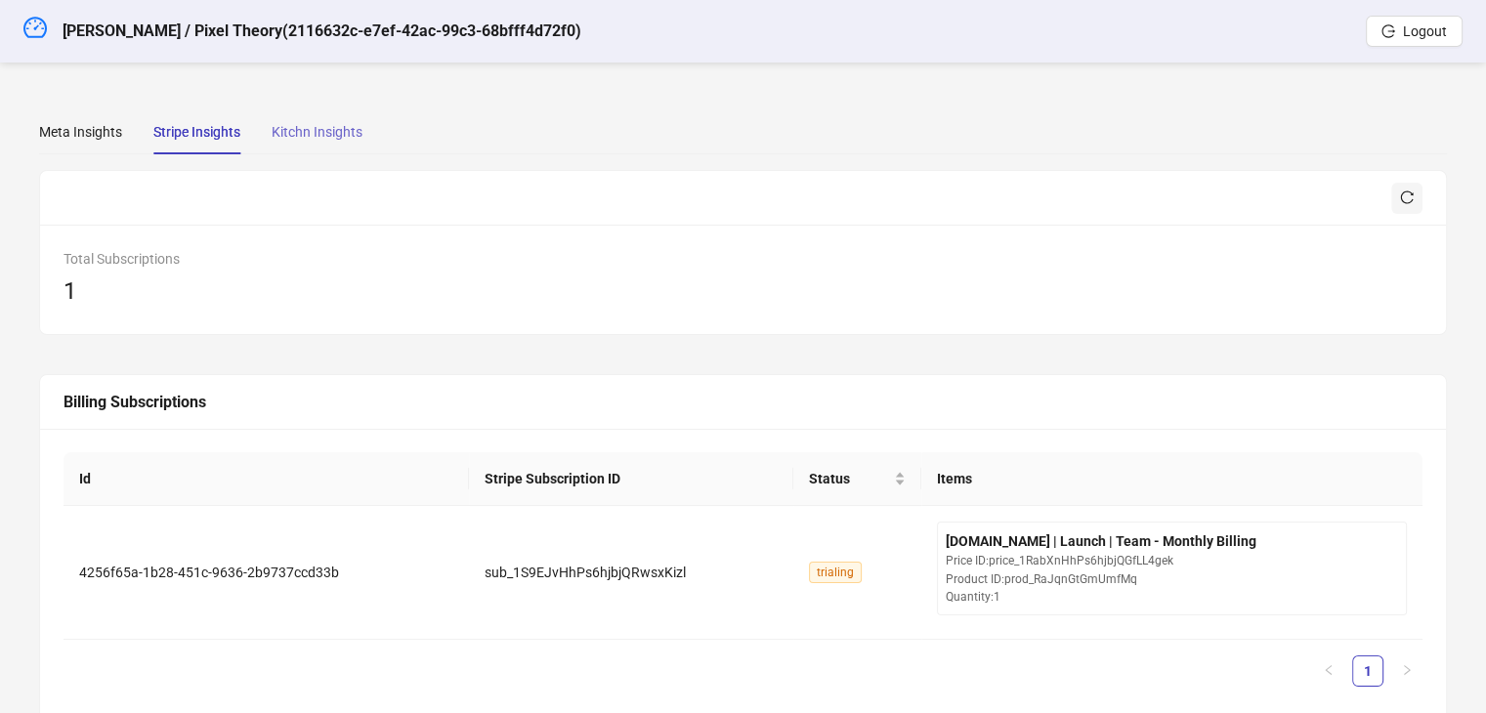
click at [291, 114] on div "Kitchn Insights" at bounding box center [317, 131] width 91 height 45
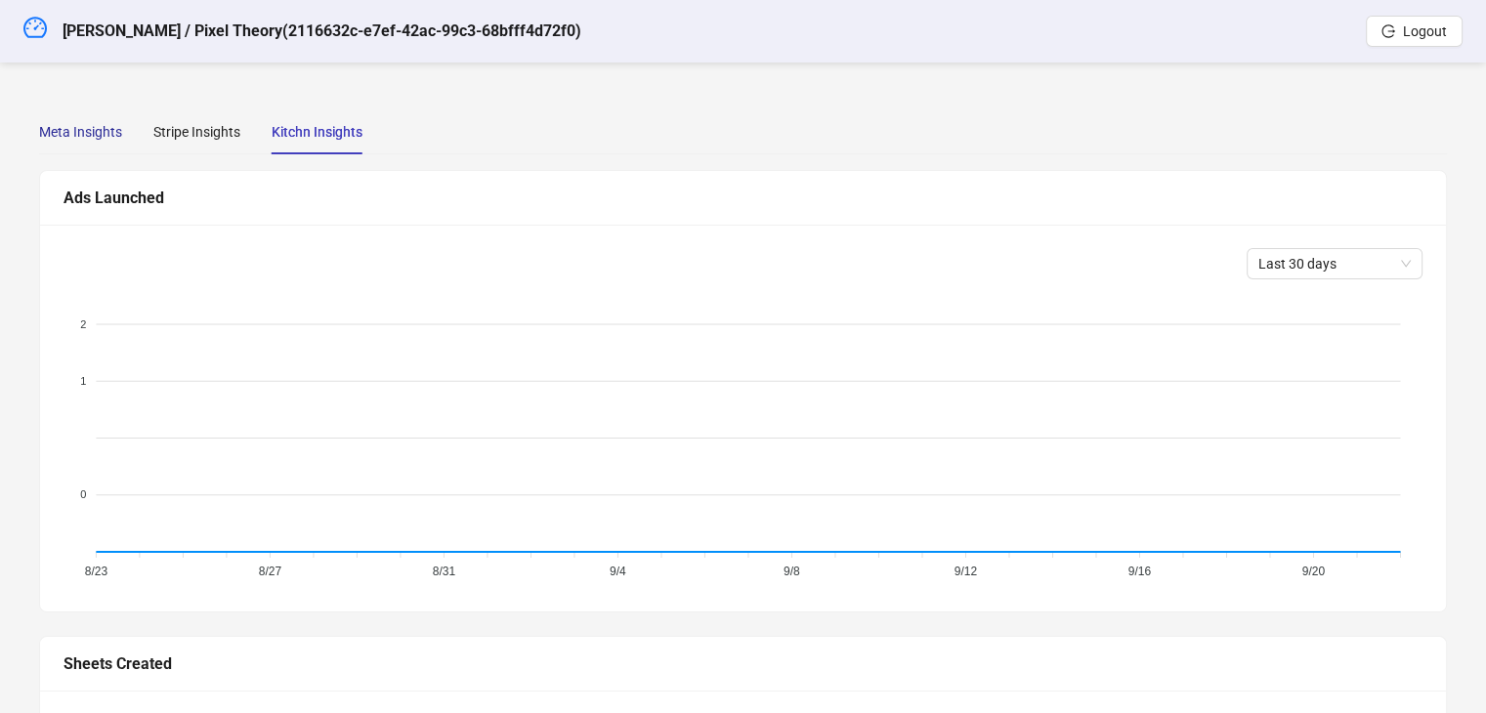
click at [67, 139] on div "Meta Insights" at bounding box center [80, 131] width 83 height 21
